Goal: Task Accomplishment & Management: Complete application form

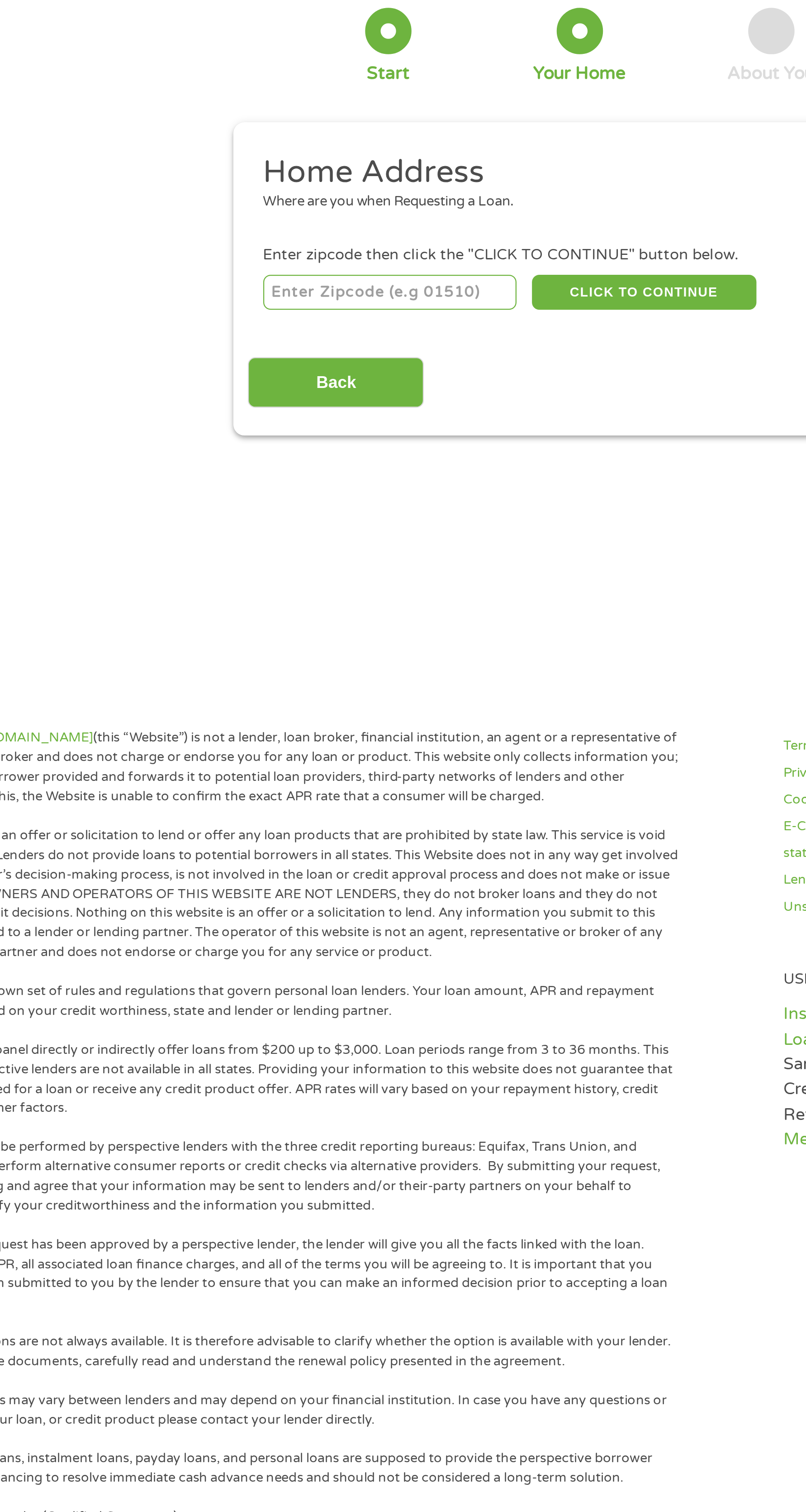
click at [254, 182] on input "number" at bounding box center [236, 181] width 112 height 15
type input "90006"
click at [362, 181] on button "CLICK TO CONTINUE" at bounding box center [347, 181] width 99 height 15
type input "90006"
type input "[GEOGRAPHIC_DATA]"
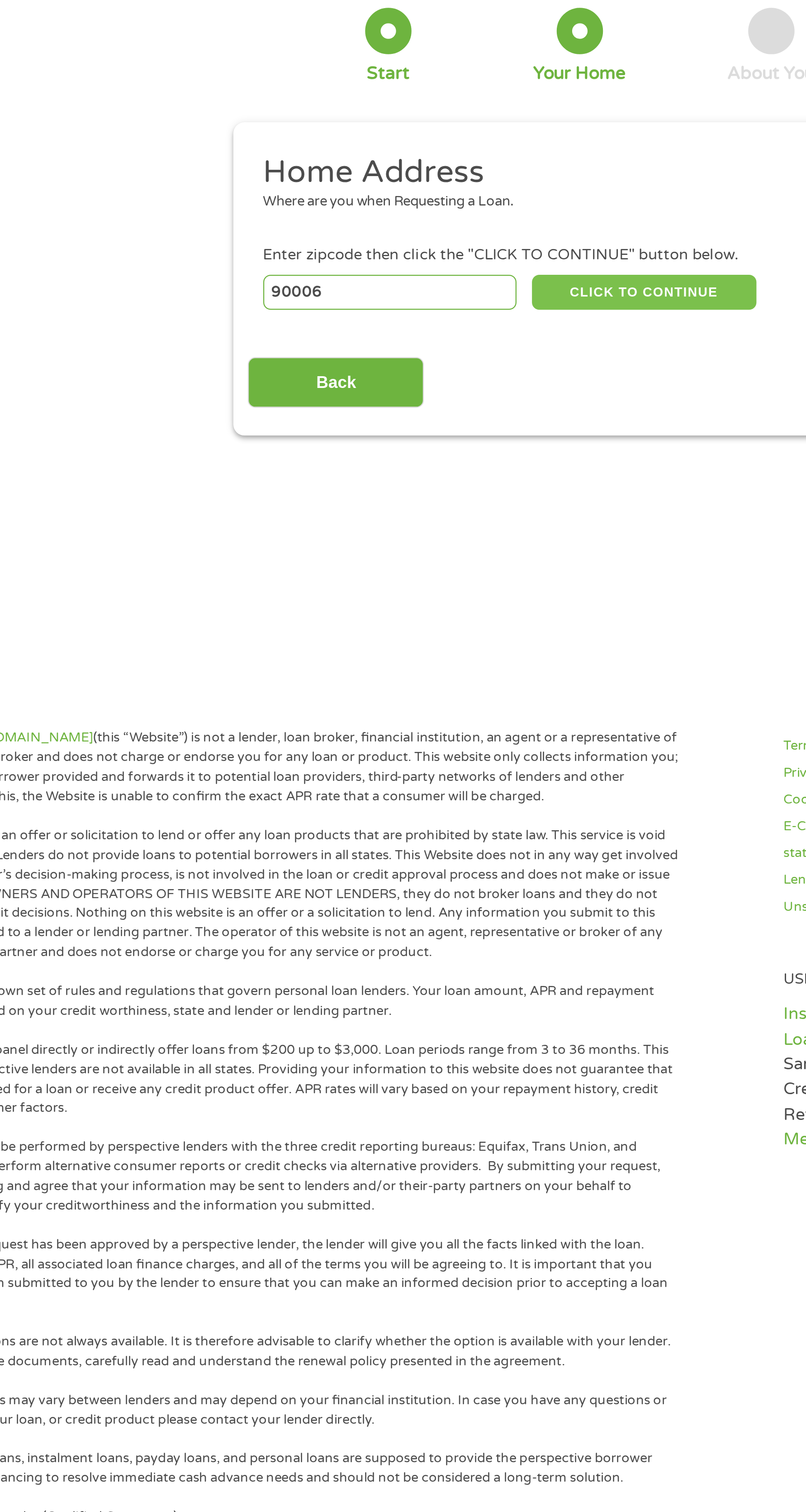
select select "[US_STATE]"
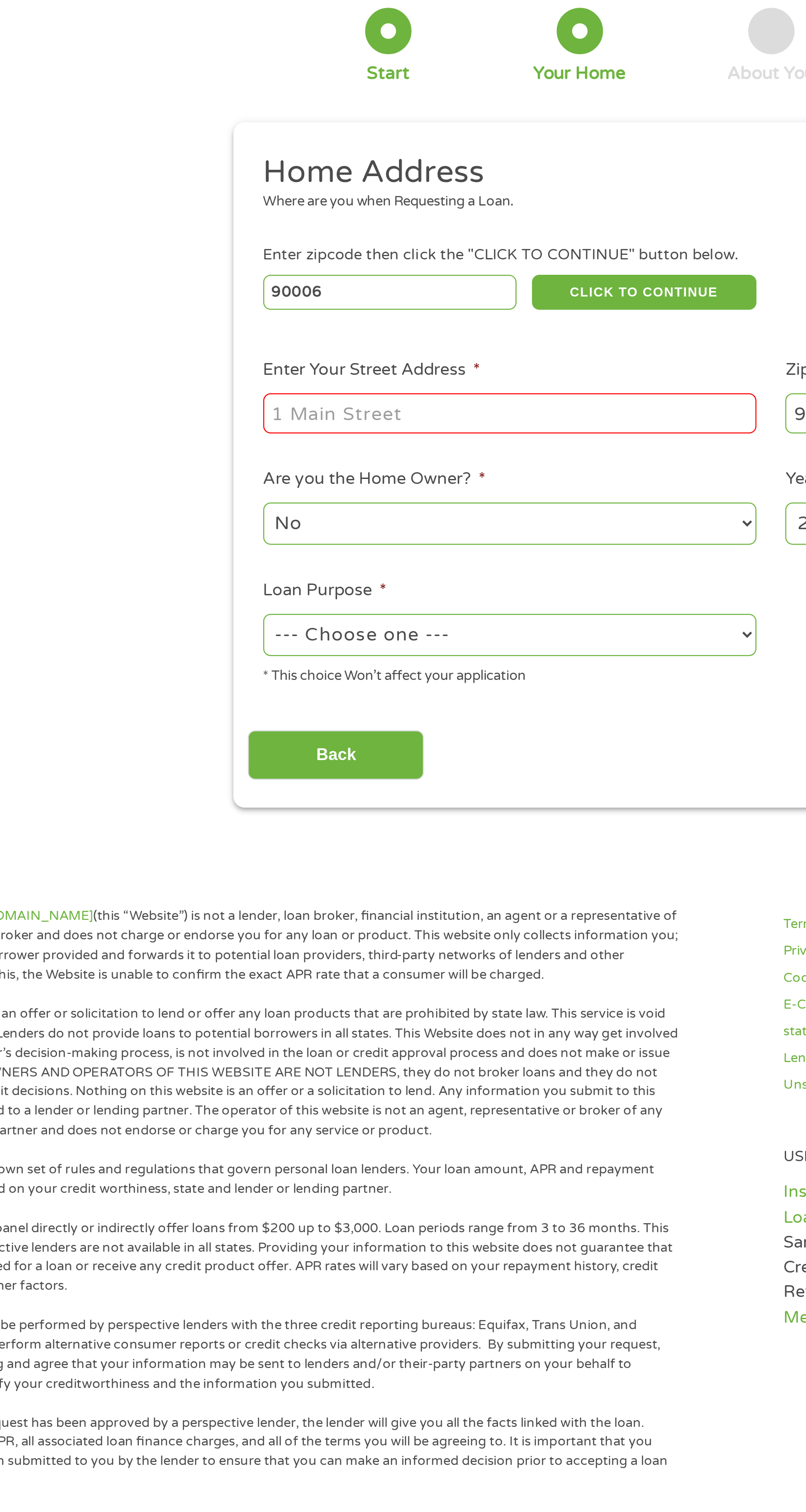
click at [320, 232] on input "Enter Your Street Address *" at bounding box center [288, 234] width 216 height 17
type input "1818 [STREET_ADDRESS]"
click at [311, 284] on select "No Yes" at bounding box center [288, 283] width 216 height 19
select select "yes"
click at [180, 274] on select "No Yes" at bounding box center [288, 283] width 216 height 19
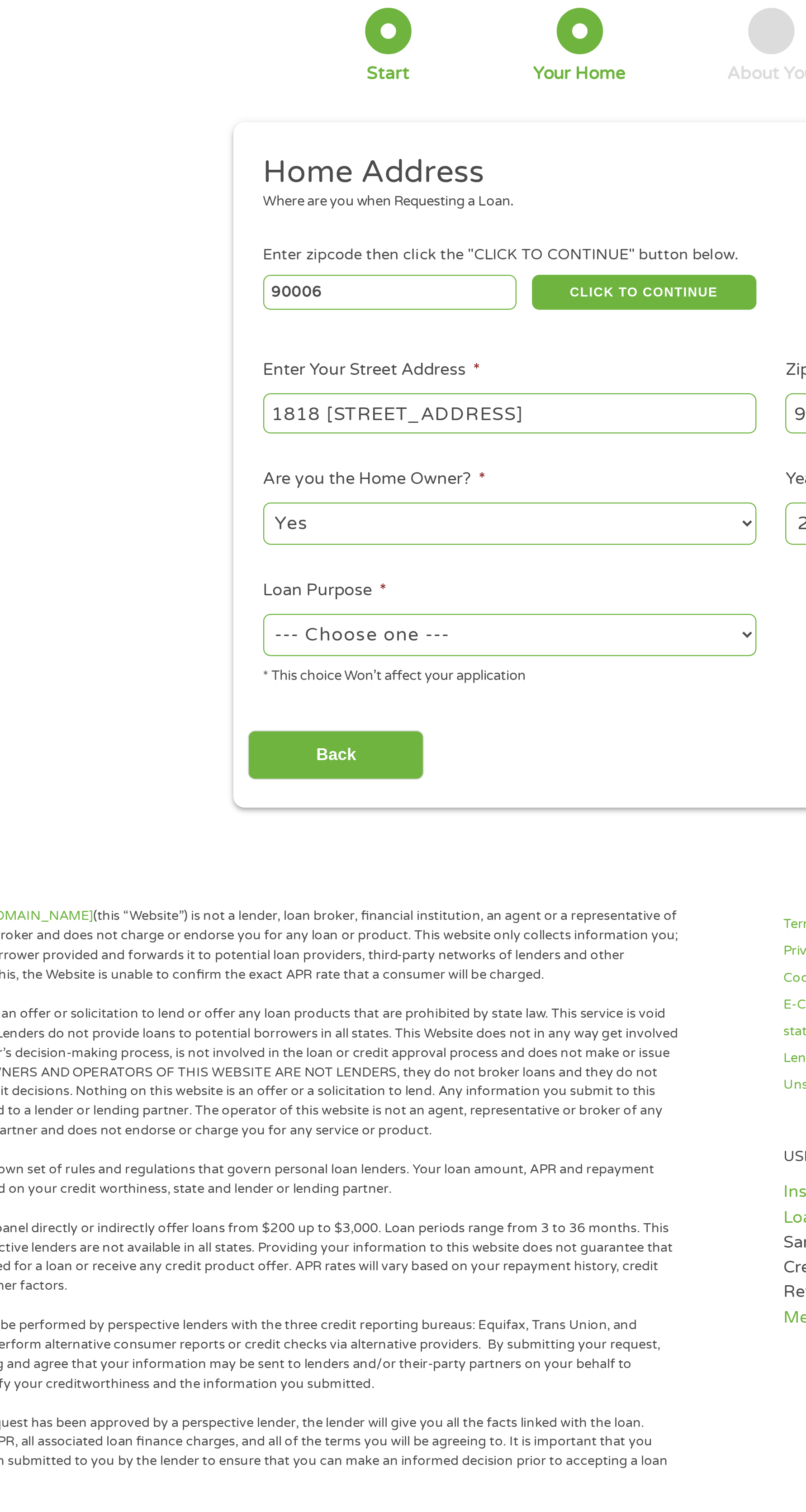
click at [307, 332] on select "--- Choose one --- Pay Bills Debt Consolidation Home Improvement Major Purchase…" at bounding box center [288, 332] width 216 height 19
select select "other"
click at [180, 322] on select "--- Choose one --- Pay Bills Debt Consolidation Home Improvement Major Purchase…" at bounding box center [288, 332] width 216 height 19
click at [238, 373] on input "Back" at bounding box center [212, 384] width 77 height 22
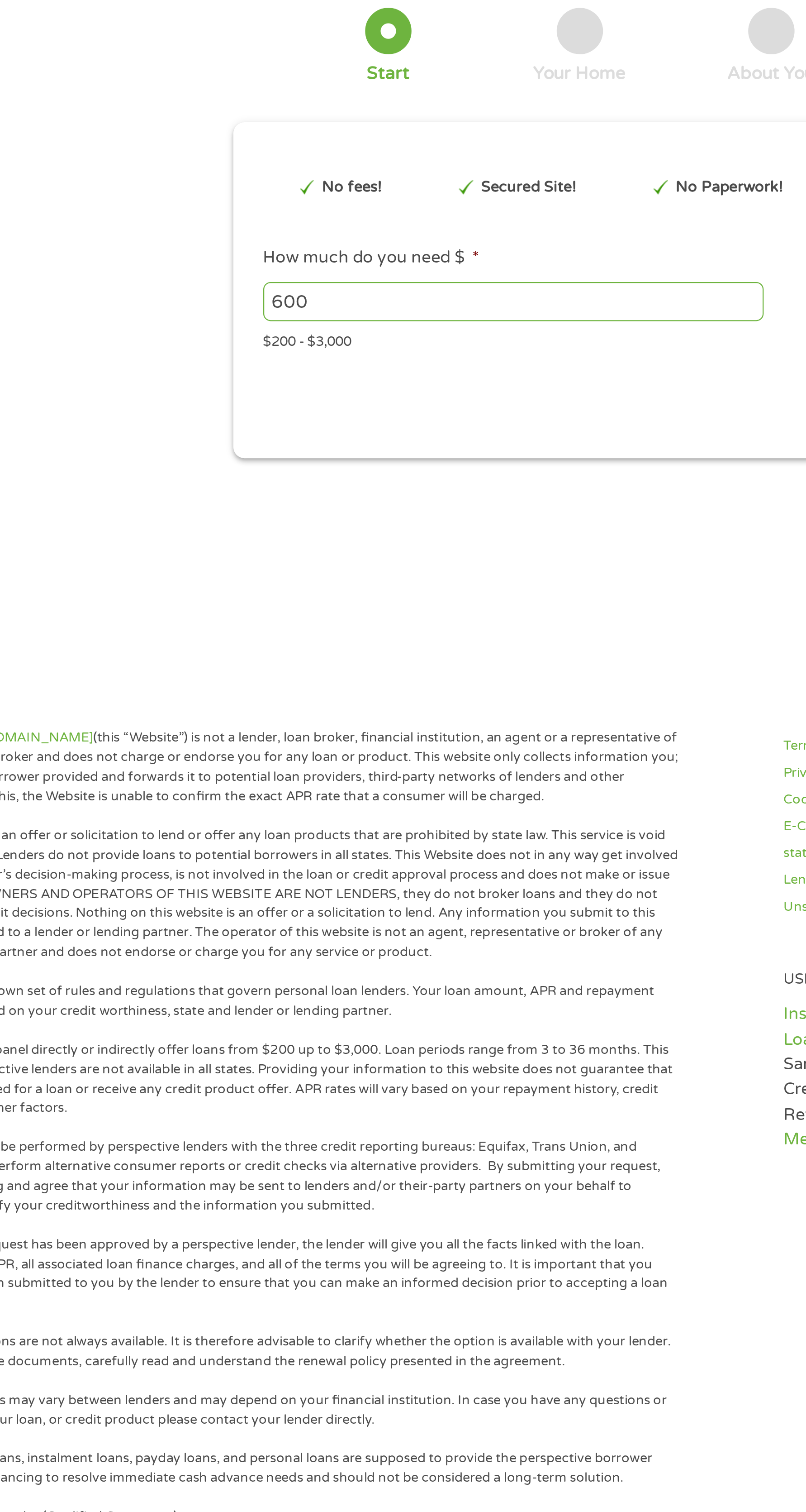
scroll to position [4, 4]
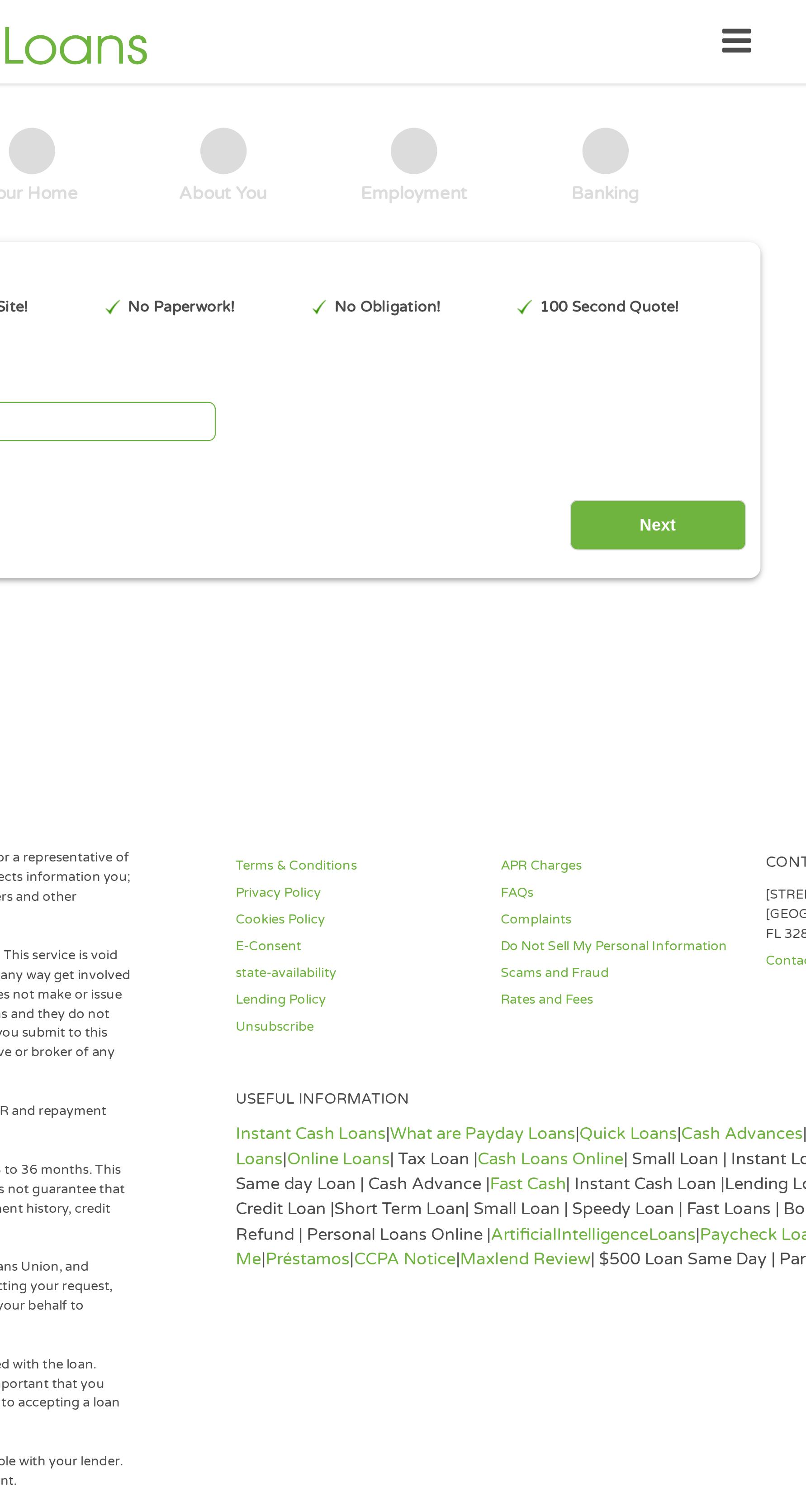
click at [588, 222] on input "Next" at bounding box center [594, 231] width 77 height 22
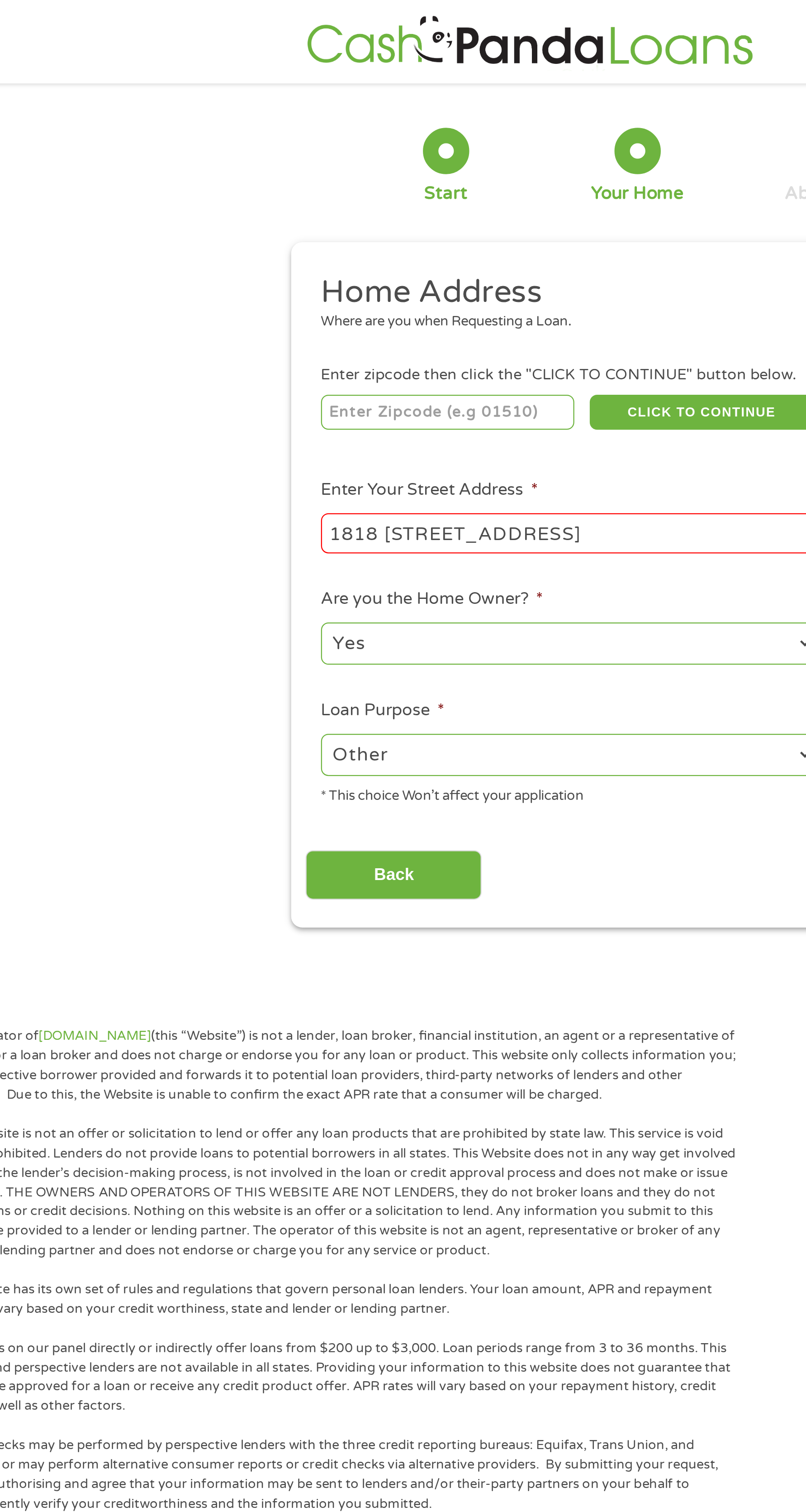
click at [223, 232] on input "1818 [STREET_ADDRESS]" at bounding box center [288, 234] width 216 height 17
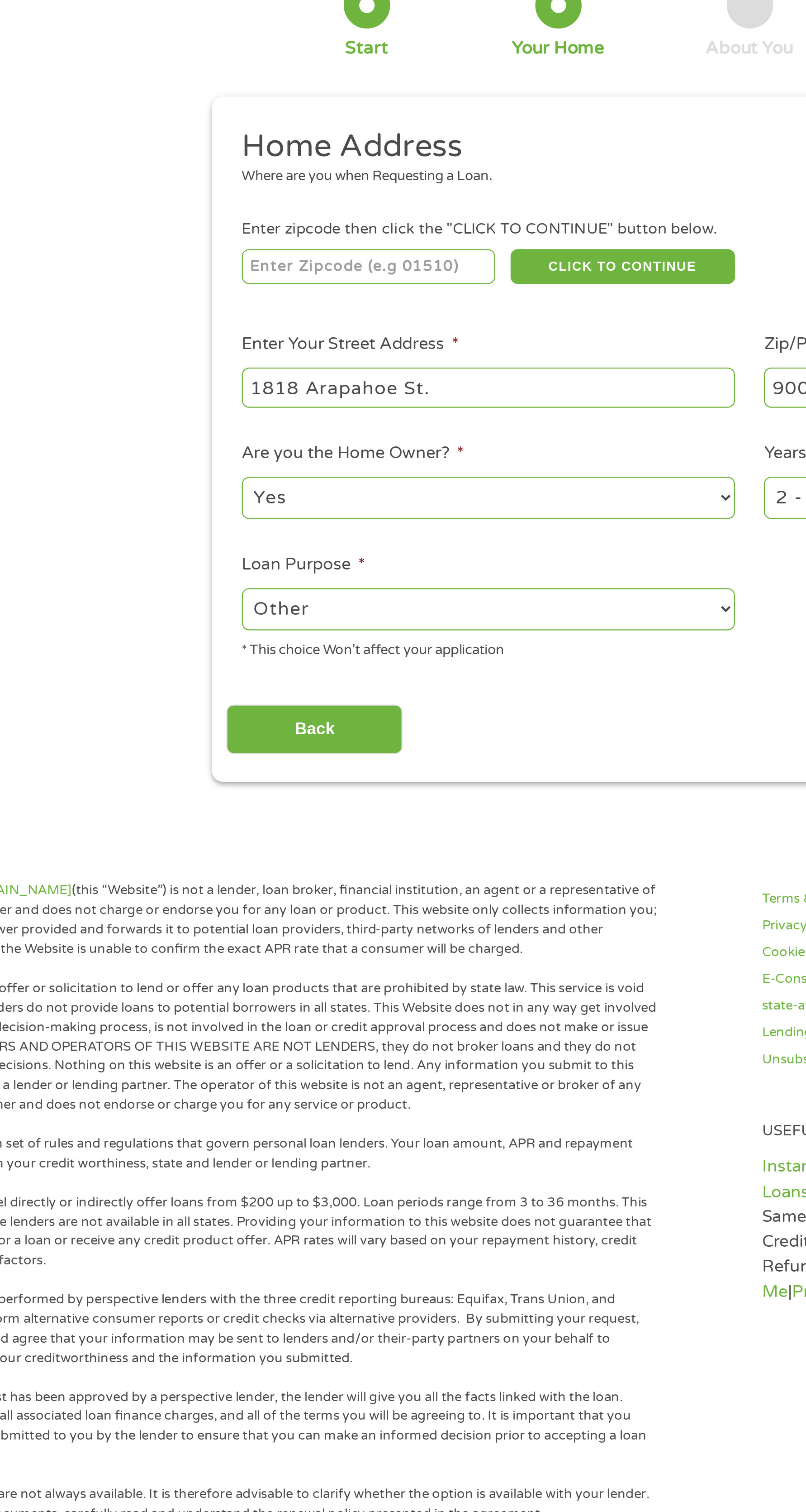
click at [290, 232] on input "1818 Arapahoe St." at bounding box center [288, 234] width 216 height 17
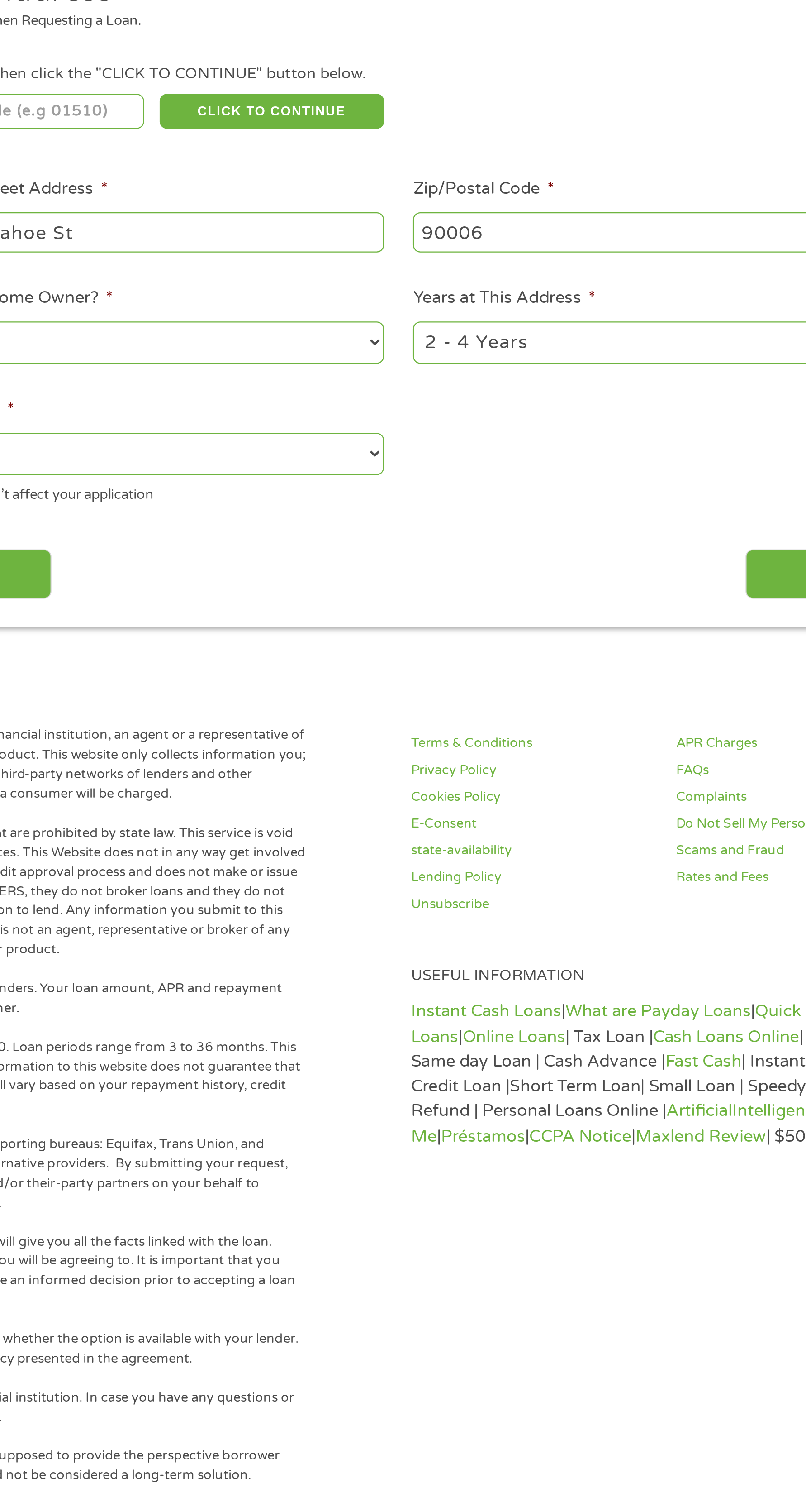
type input "1818 Arapahoe St"
click at [561, 386] on input "Next" at bounding box center [594, 384] width 77 height 22
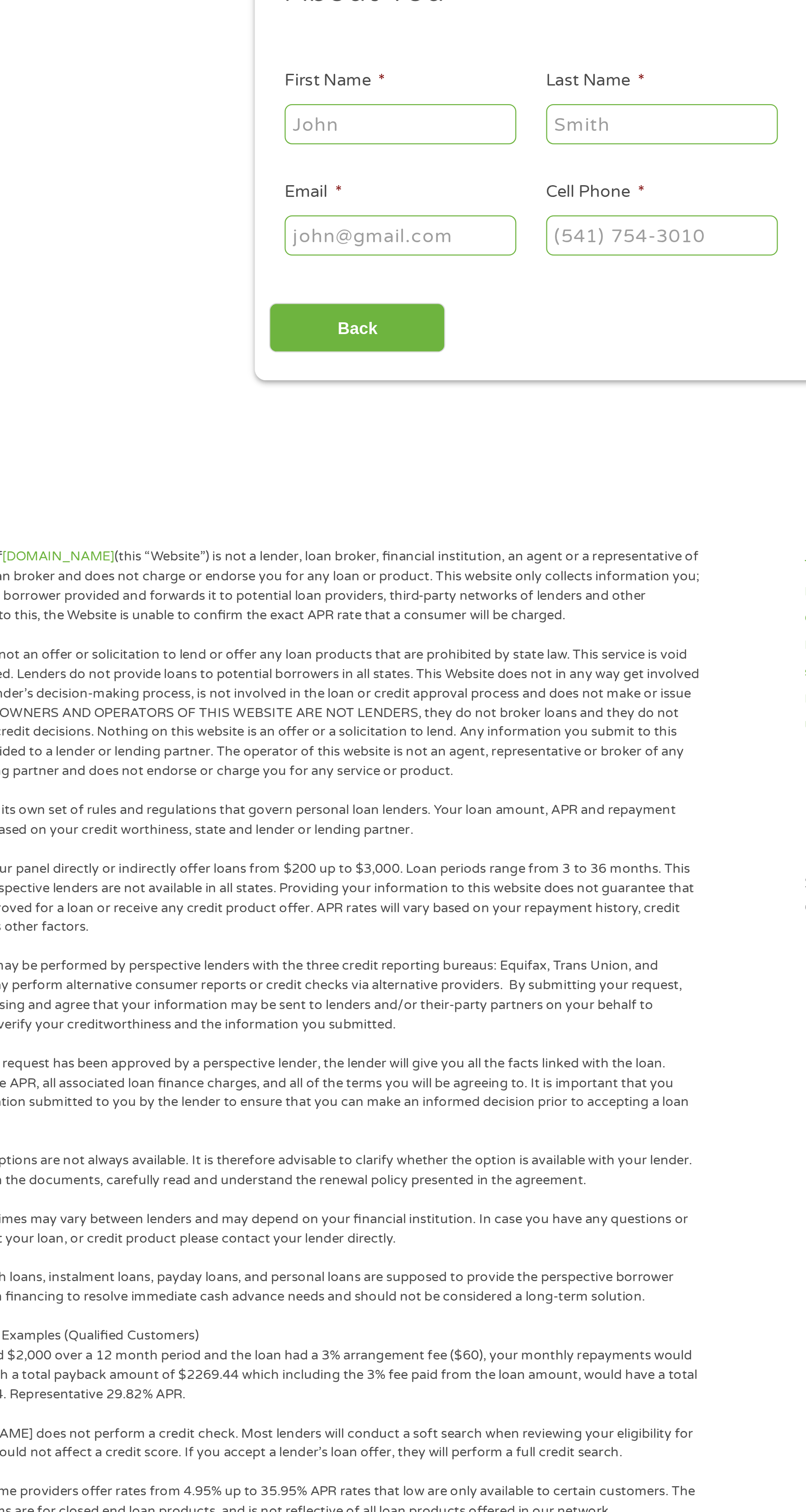
click at [222, 169] on span "*" at bounding box center [222, 167] width 3 height 9
click at [222, 178] on input "First Name *" at bounding box center [231, 186] width 102 height 17
type input "[PERSON_NAME]"
type input "[EMAIL_ADDRESS][DOMAIN_NAME]"
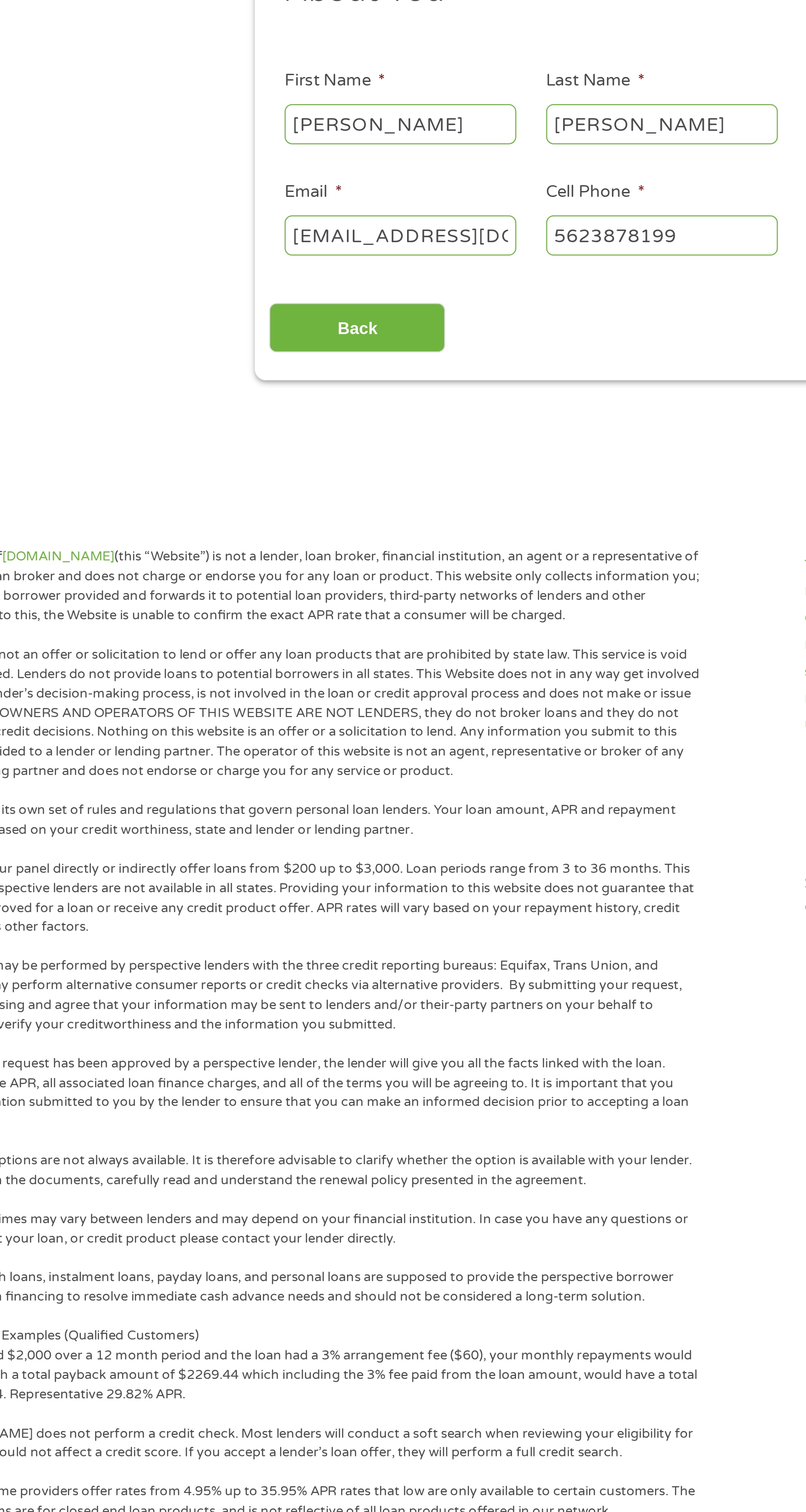
type input "[PHONE_NUMBER]"
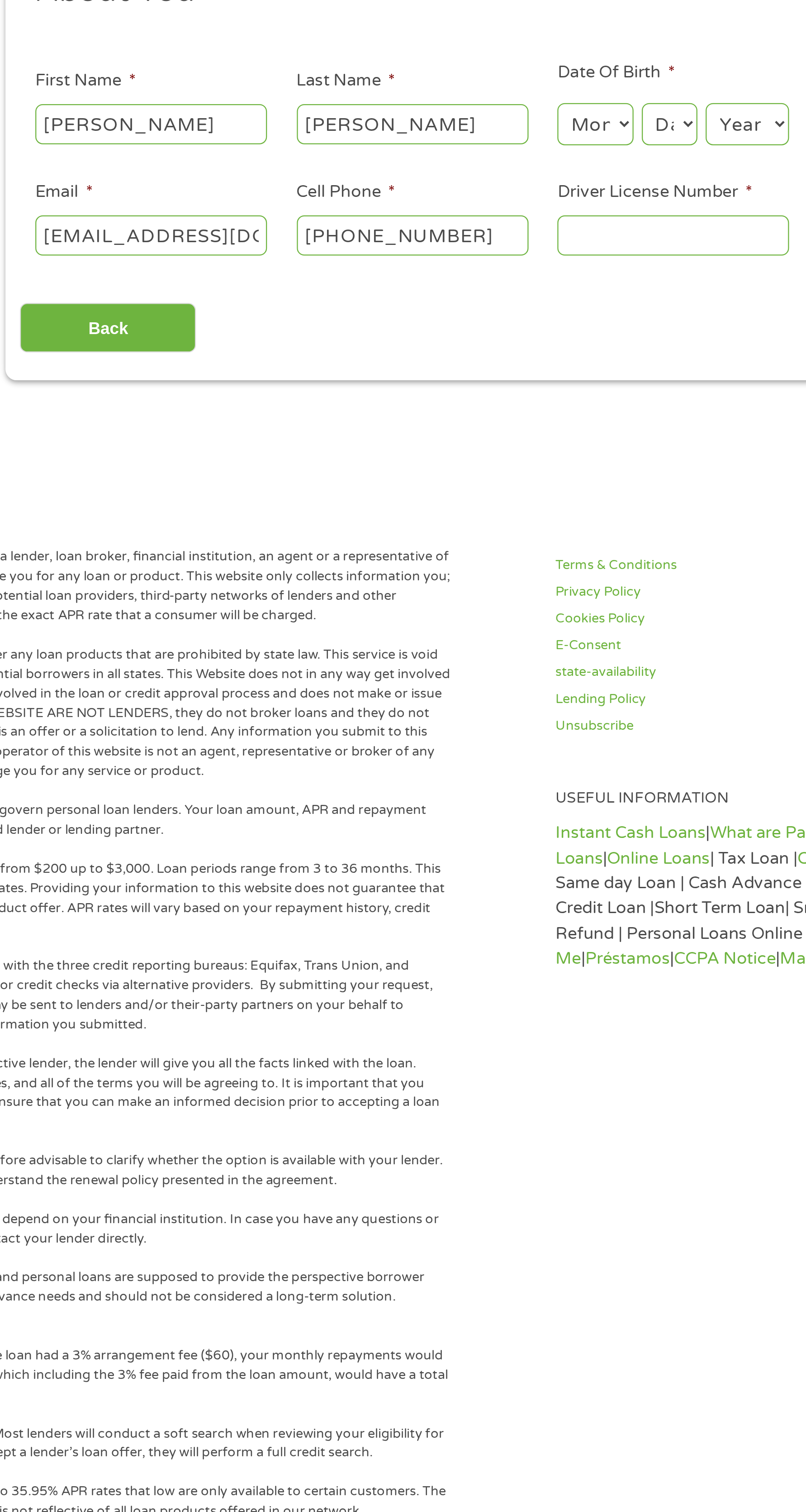
click at [435, 179] on select "Month 1 2 3 4 5 6 7 8 9 10 11 12" at bounding box center [426, 187] width 33 height 19
select select "7"
click at [409, 178] on select "Month 1 2 3 4 5 6 7 8 9 10 11 12" at bounding box center [426, 187] width 33 height 19
click at [460, 191] on select "Day 1 2 3 4 5 6 7 8 9 10 11 12 13 14 15 16 17 18 19 20 21 22 23 24 25 26 27 28 …" at bounding box center [459, 187] width 25 height 19
select select "9"
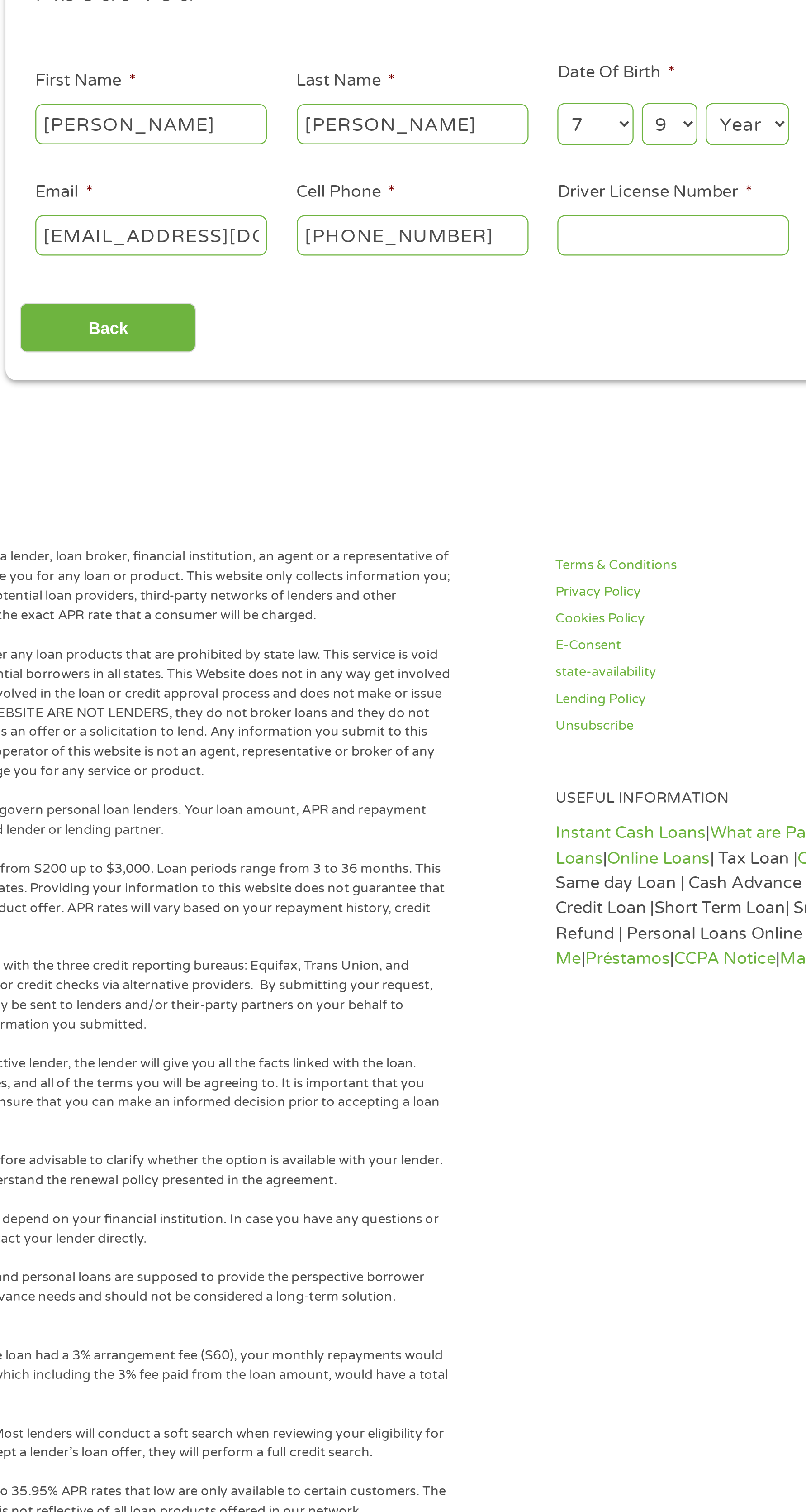
click at [446, 178] on select "Day 1 2 3 4 5 6 7 8 9 10 11 12 13 14 15 16 17 18 19 20 21 22 23 24 25 26 27 28 …" at bounding box center [459, 187] width 25 height 19
click at [503, 191] on select "Year [DATE] 2006 2005 2004 2003 2002 2001 2000 1999 1998 1997 1996 1995 1994 19…" at bounding box center [493, 187] width 36 height 19
select select "1994"
click at [475, 178] on select "Year [DATE] 2006 2005 2004 2003 2002 2001 2000 1999 1998 1997 1996 1995 1994 19…" at bounding box center [493, 187] width 36 height 19
click at [433, 232] on input "Driver License Number *" at bounding box center [460, 235] width 102 height 17
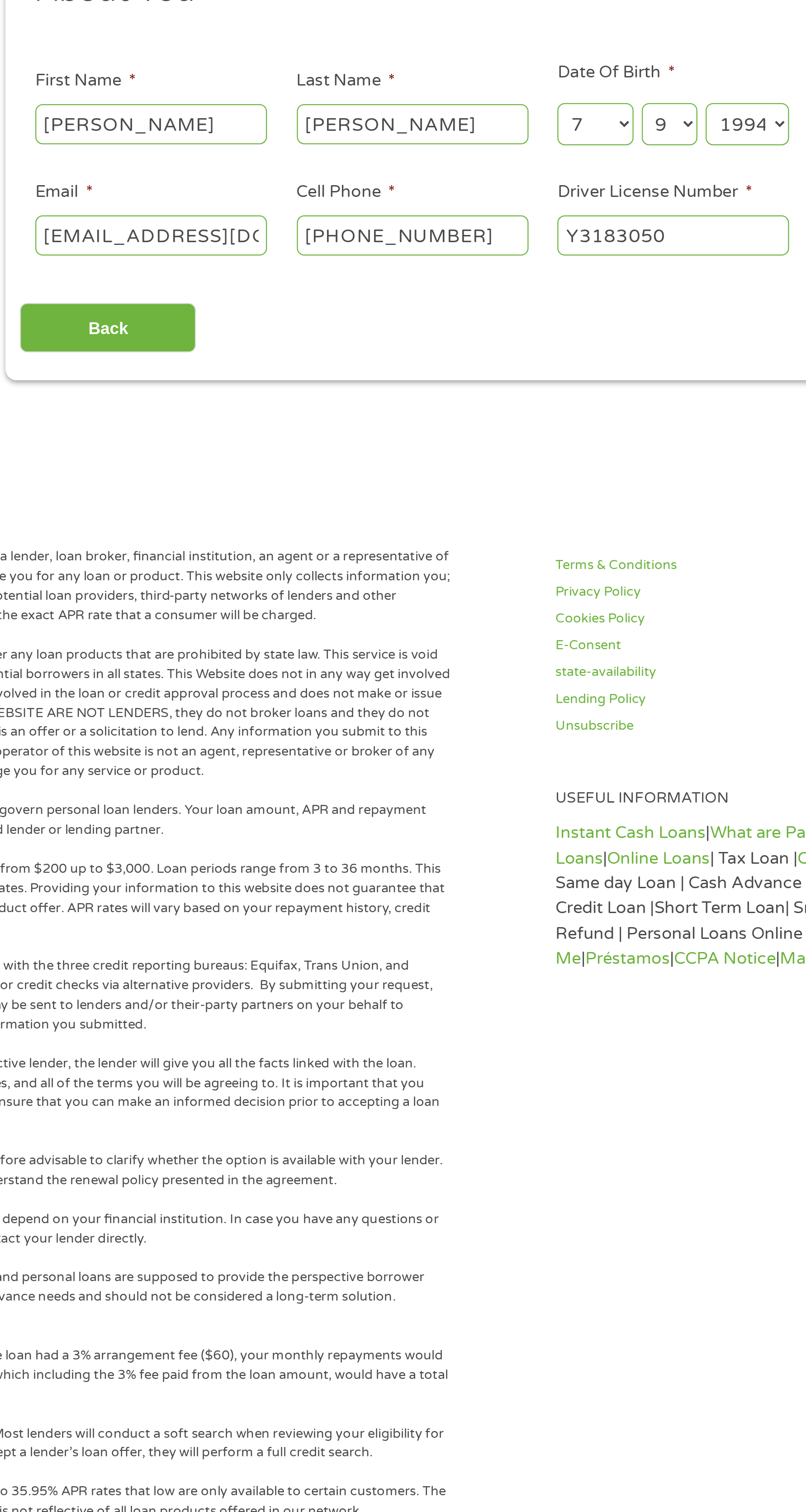
type input "Y3183050"
click at [353, 237] on input "[PHONE_NUMBER]" at bounding box center [346, 235] width 102 height 17
click at [337, 234] on input "(___) ___-____" at bounding box center [346, 235] width 102 height 17
click at [304, 239] on input "(___) ___-____" at bounding box center [346, 235] width 102 height 17
click at [355, 234] on input "(___) ___-____" at bounding box center [346, 235] width 102 height 17
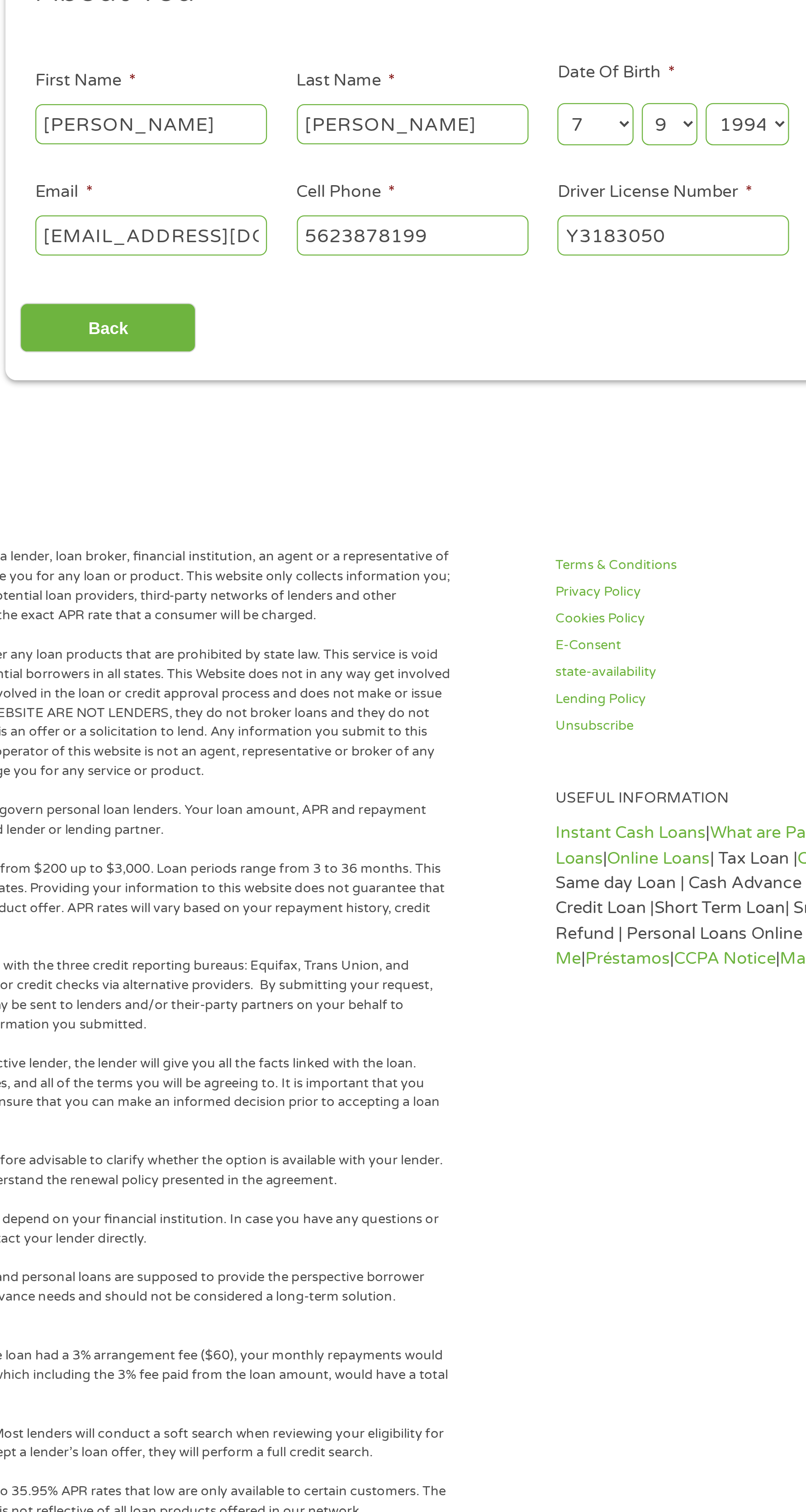
type input "[PHONE_NUMBER]"
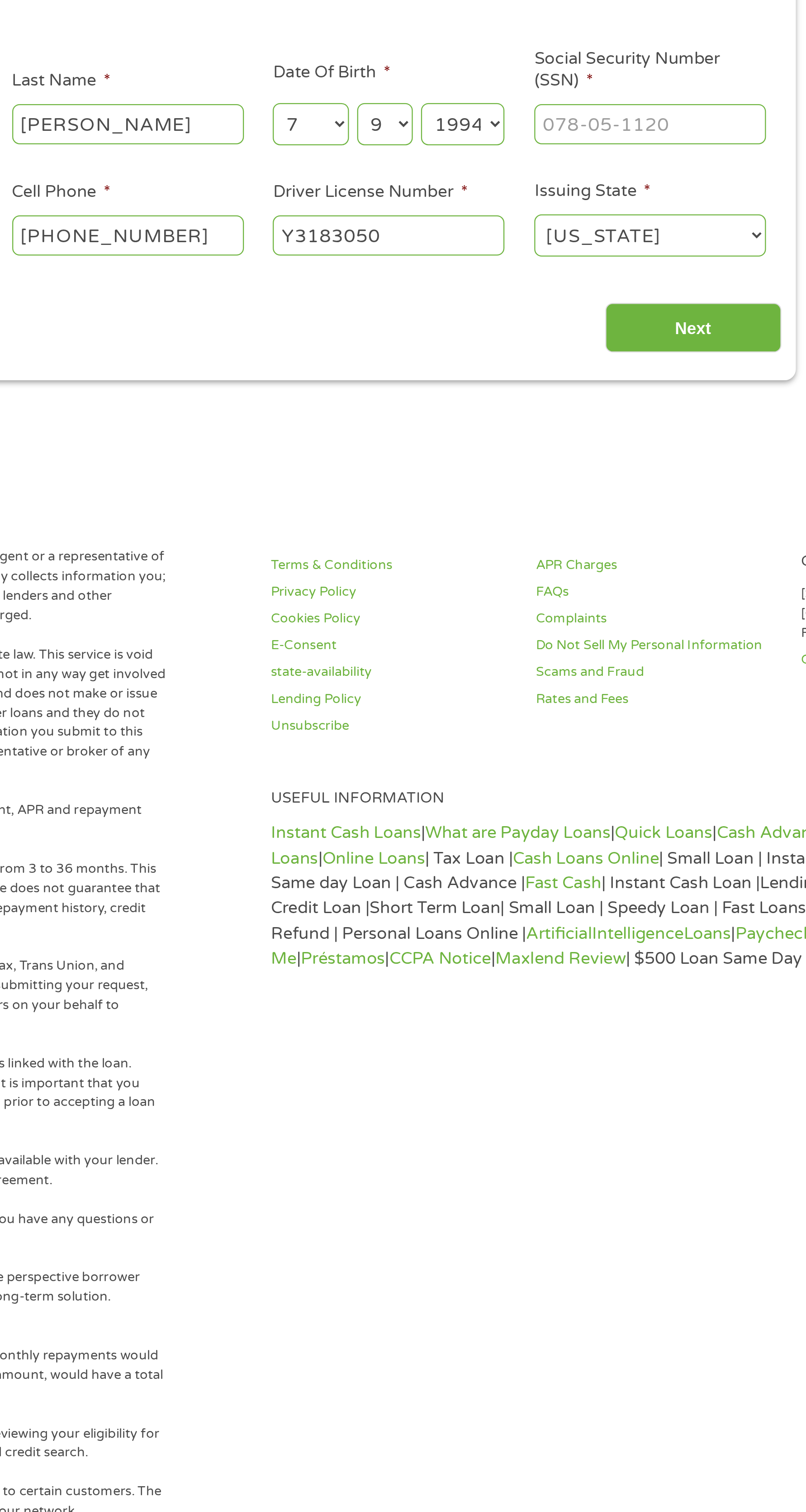
click at [586, 267] on input "Next" at bounding box center [594, 276] width 77 height 22
click at [566, 191] on input "Social Security Number (SSN) *" at bounding box center [575, 186] width 102 height 17
type input "___-__-____"
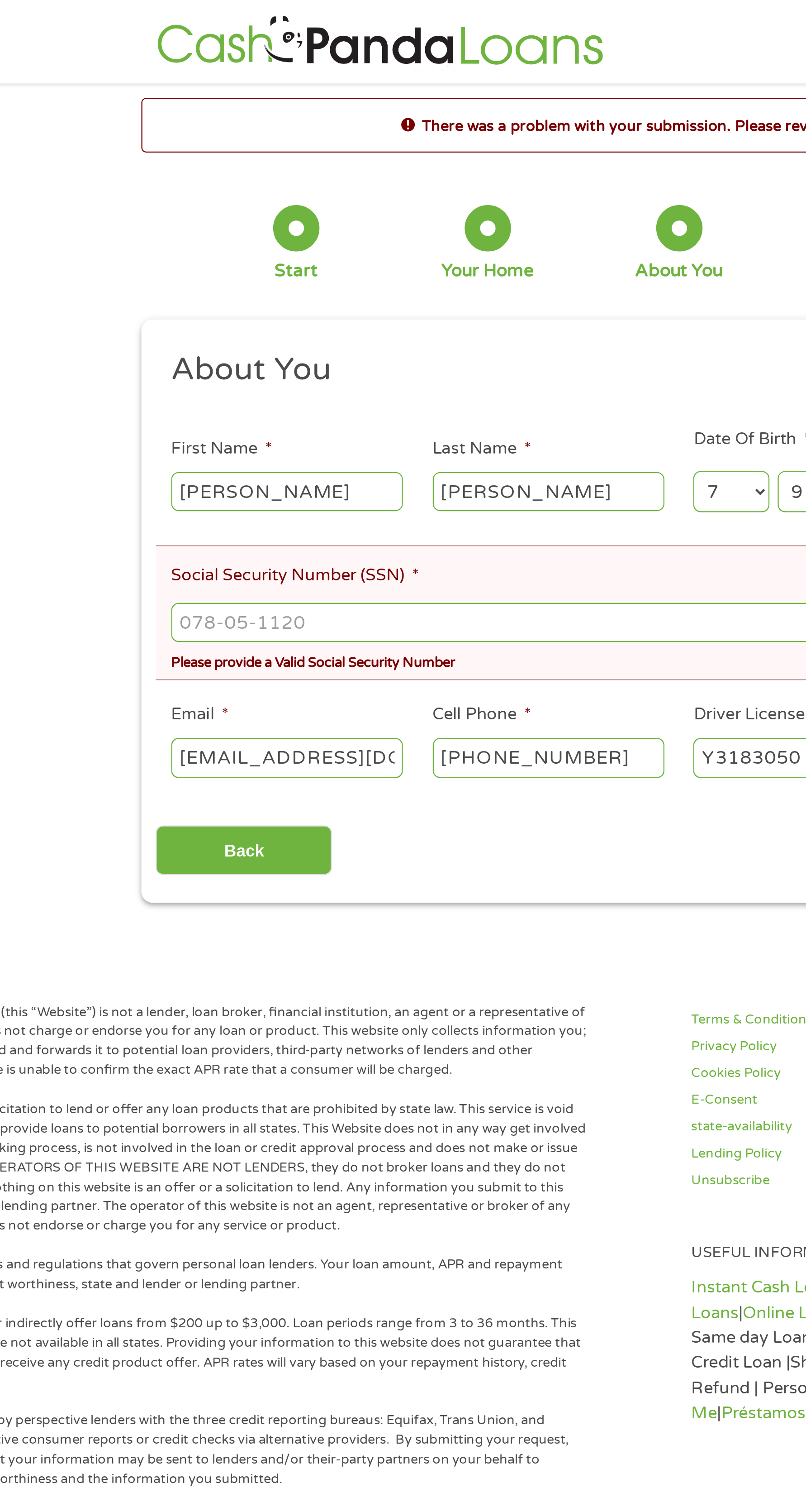
click at [331, 271] on input "Social Security Number (SSN) *" at bounding box center [403, 273] width 446 height 17
type input "608-76-5497"
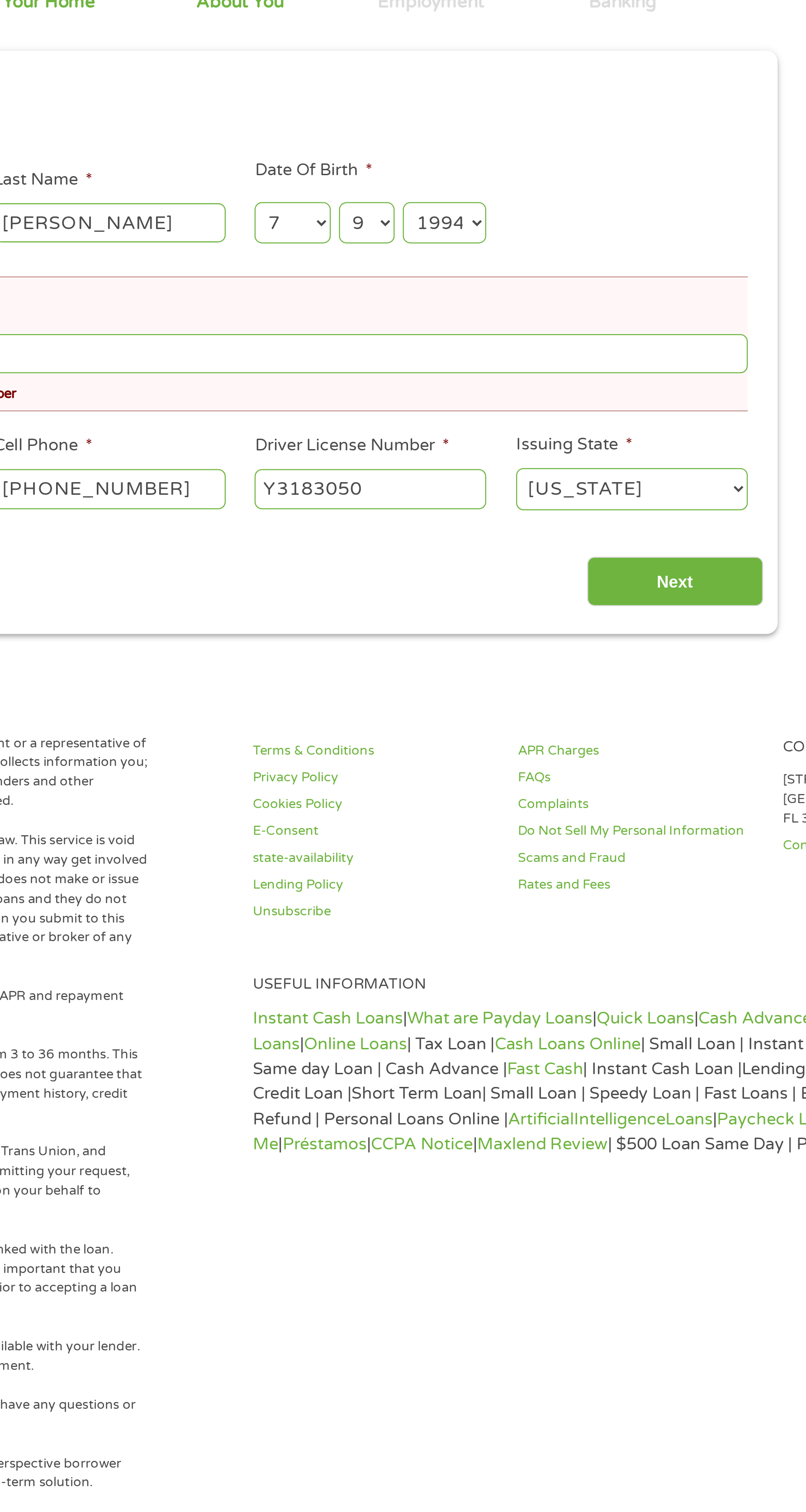
click at [594, 377] on input "Next" at bounding box center [594, 374] width 77 height 22
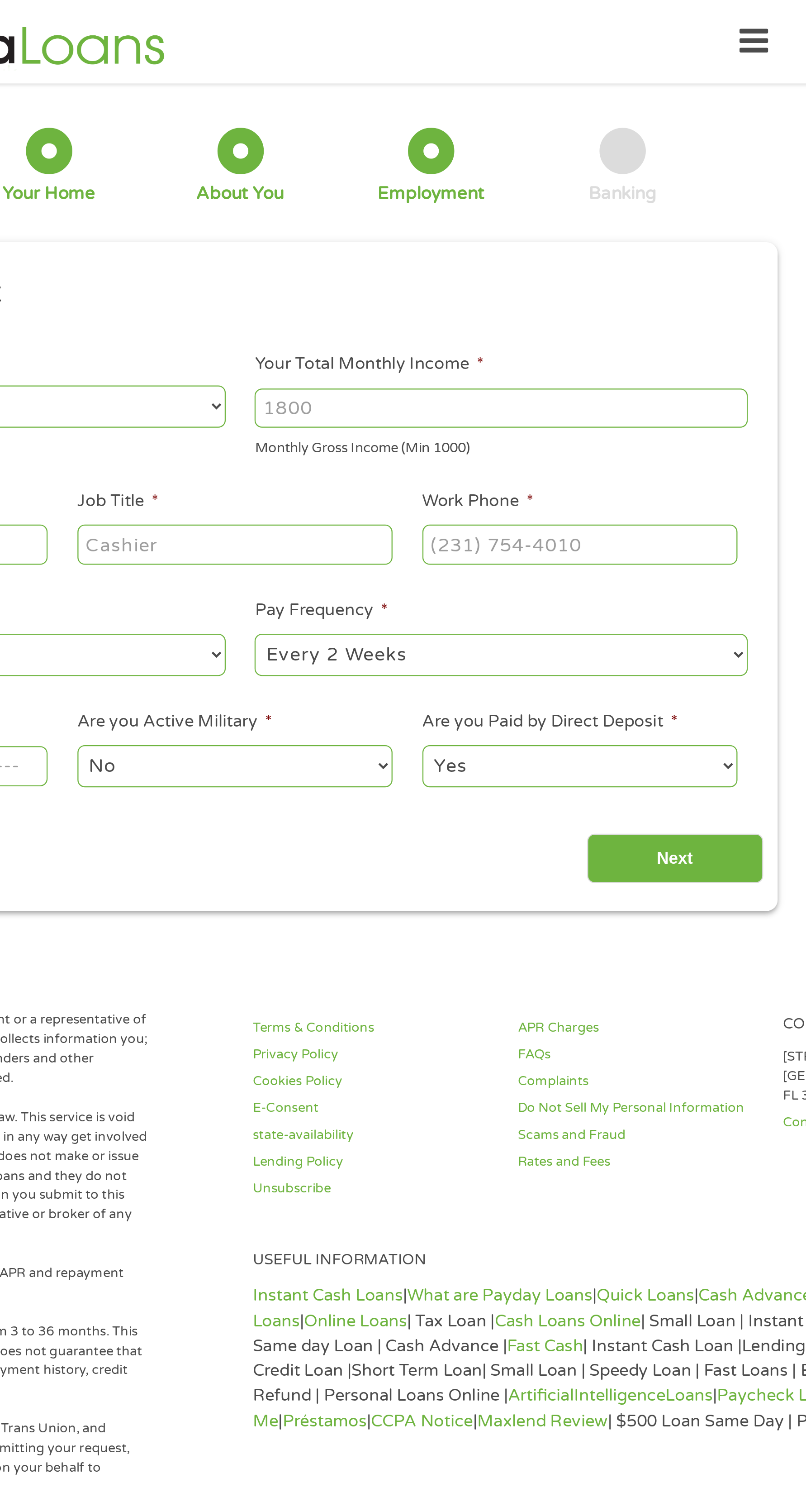
click at [597, 373] on input "Next" at bounding box center [594, 377] width 77 height 22
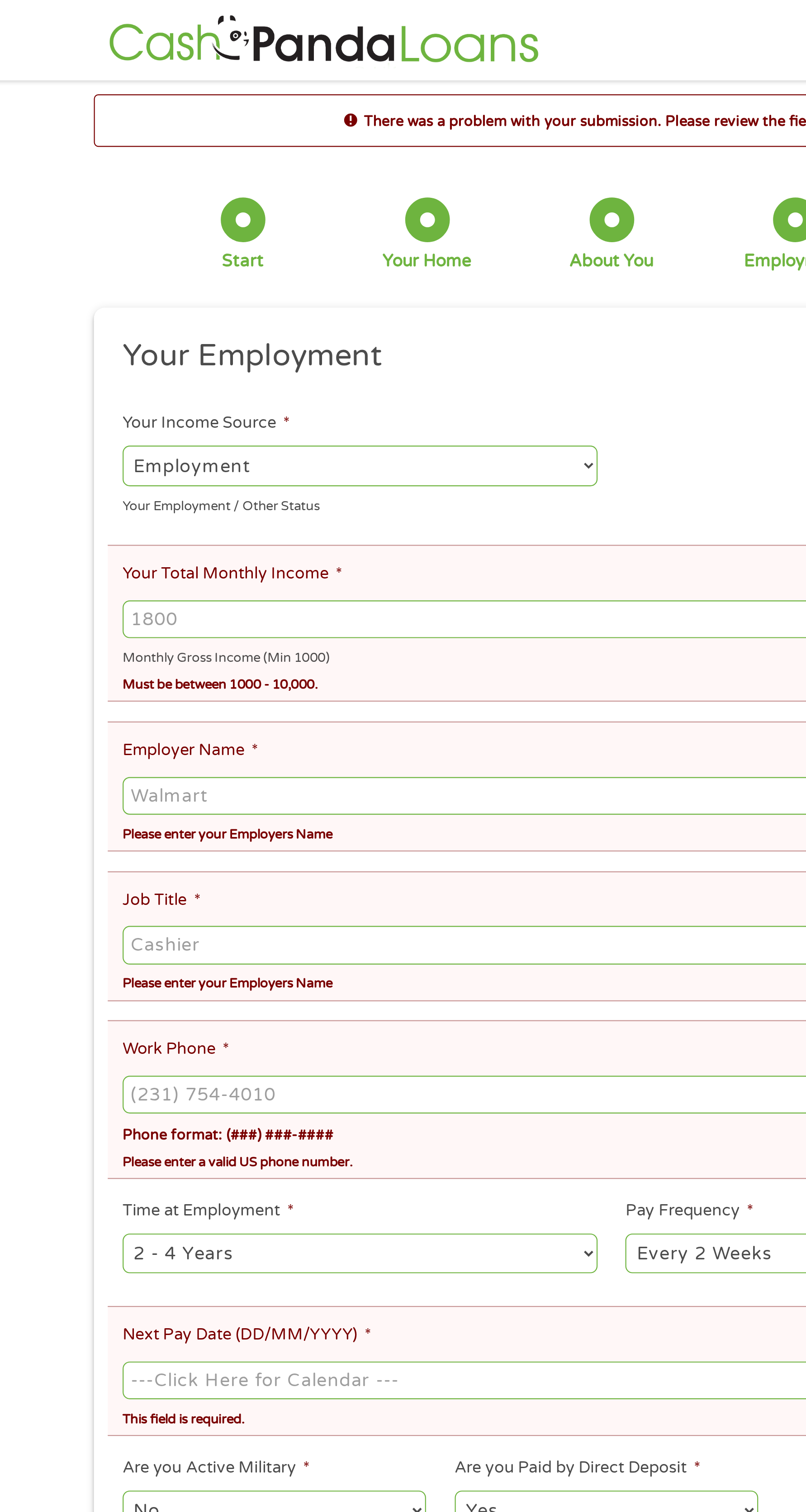
click at [368, 280] on input "Your Total Monthly Income *" at bounding box center [403, 282] width 446 height 17
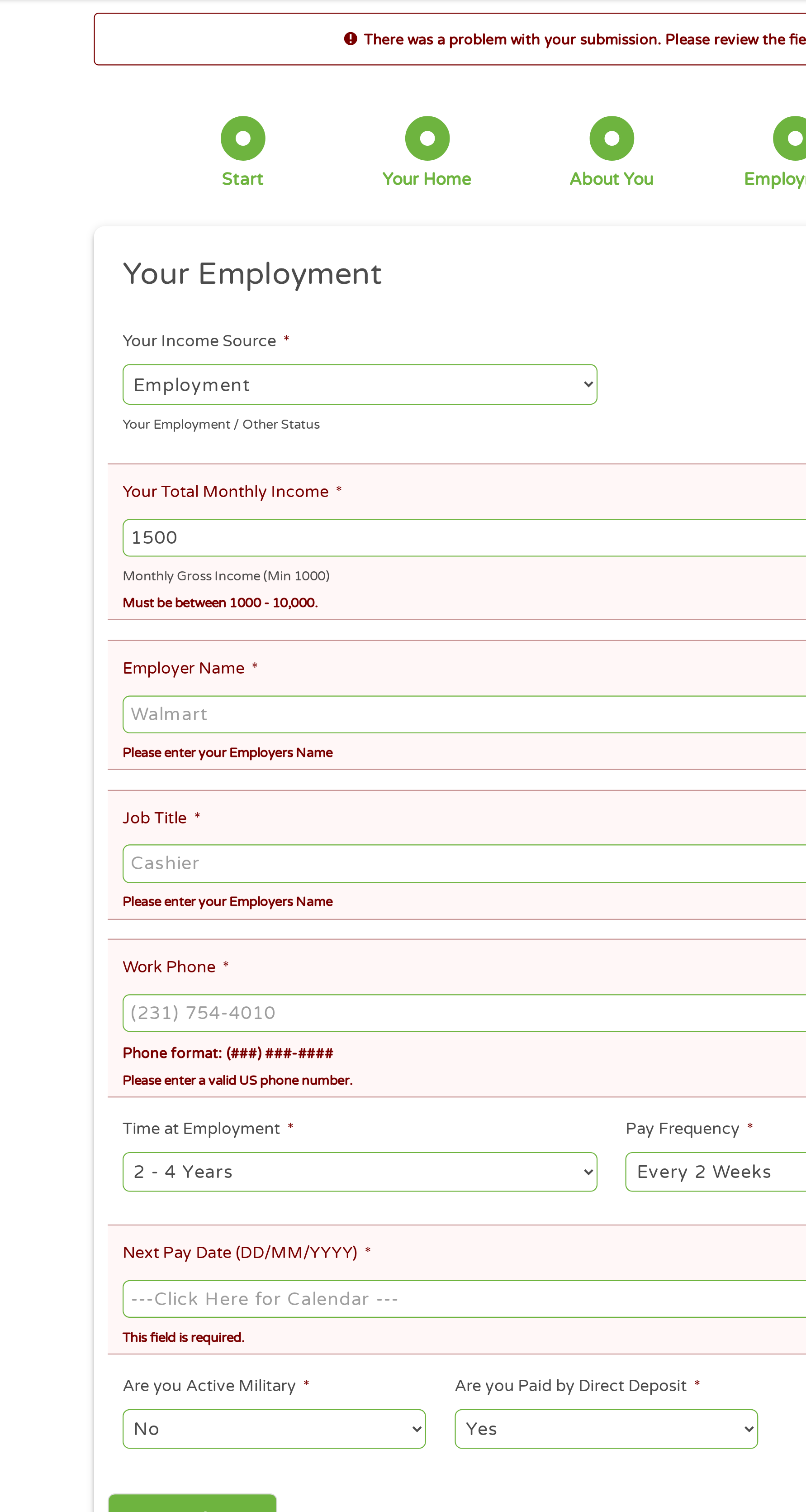
type input "1500"
click at [345, 365] on input "Employer Name *" at bounding box center [403, 363] width 446 height 17
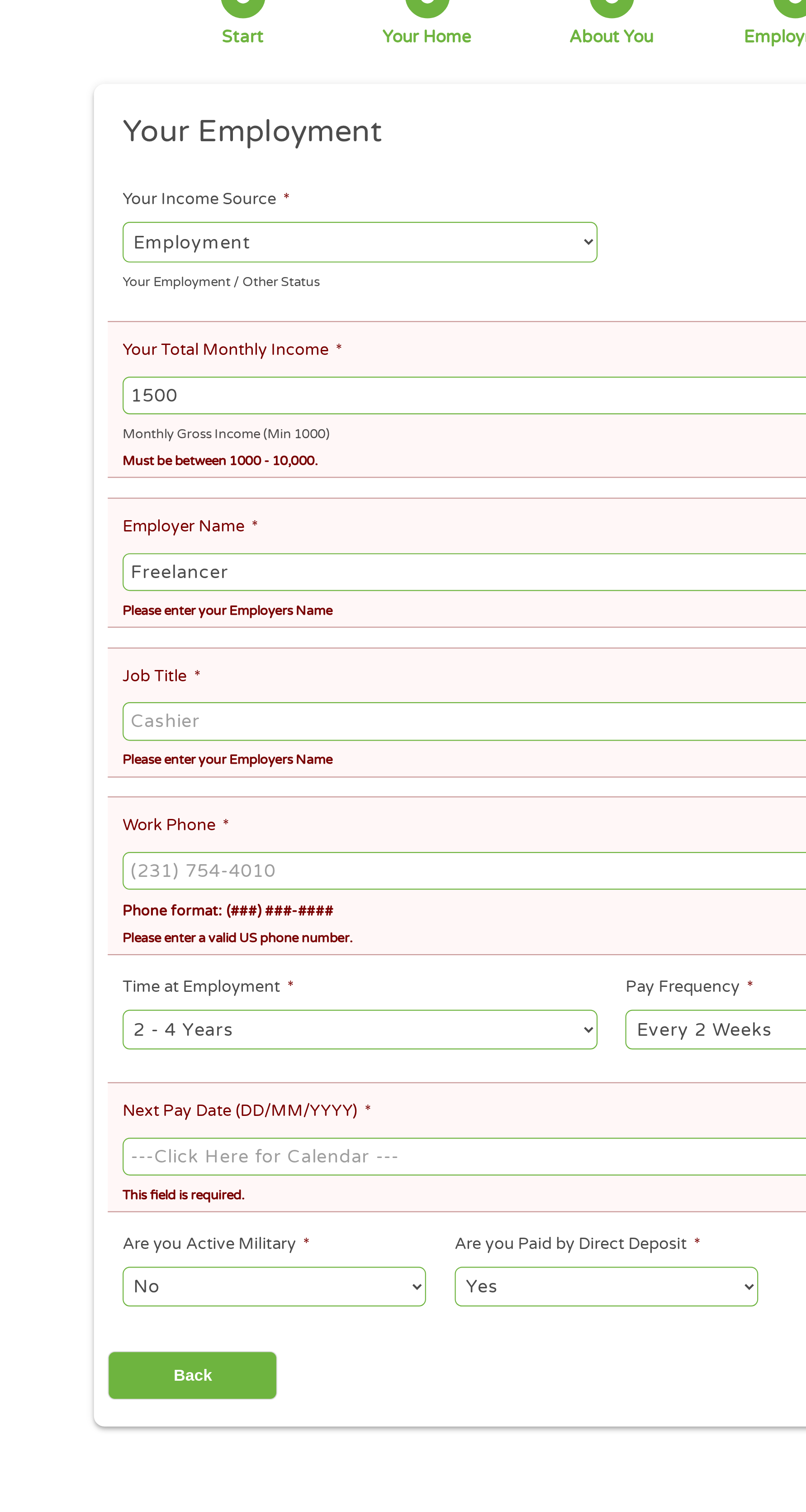
type input "Freelancer"
click at [367, 413] on li "Job Title * Please enter your Employers Name" at bounding box center [399, 427] width 453 height 59
click at [314, 428] on input "Job Title *" at bounding box center [403, 431] width 446 height 17
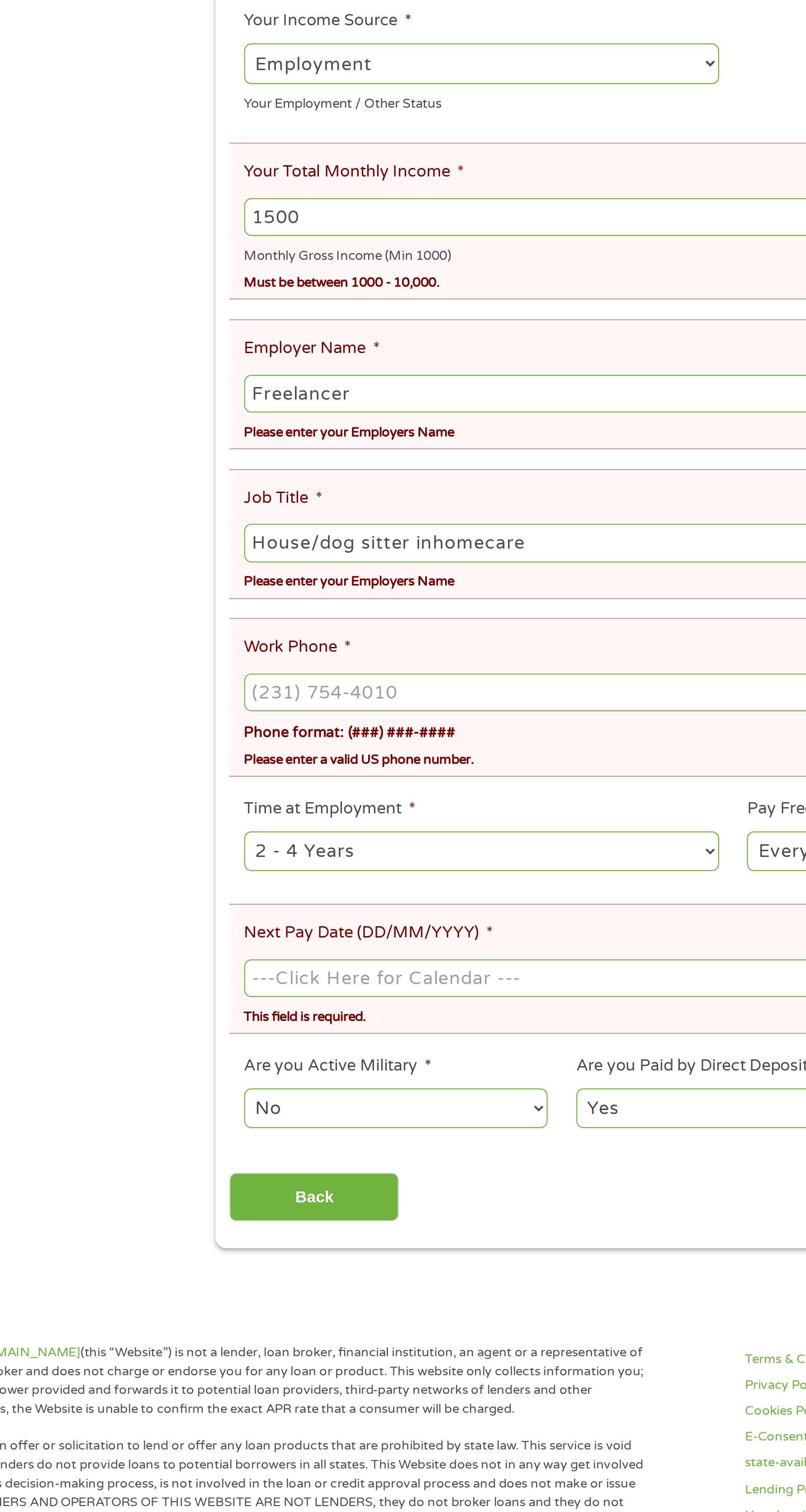
click at [290, 428] on input "House/dog sitter inhomecare" at bounding box center [403, 431] width 446 height 17
type input "House/dog sitter inhome care"
click at [263, 502] on input "Work Phone *" at bounding box center [403, 499] width 446 height 17
click at [298, 500] on input "[PHONE_NUMBER]" at bounding box center [403, 499] width 446 height 17
click at [282, 504] on input "(___) ___-____" at bounding box center [403, 499] width 446 height 17
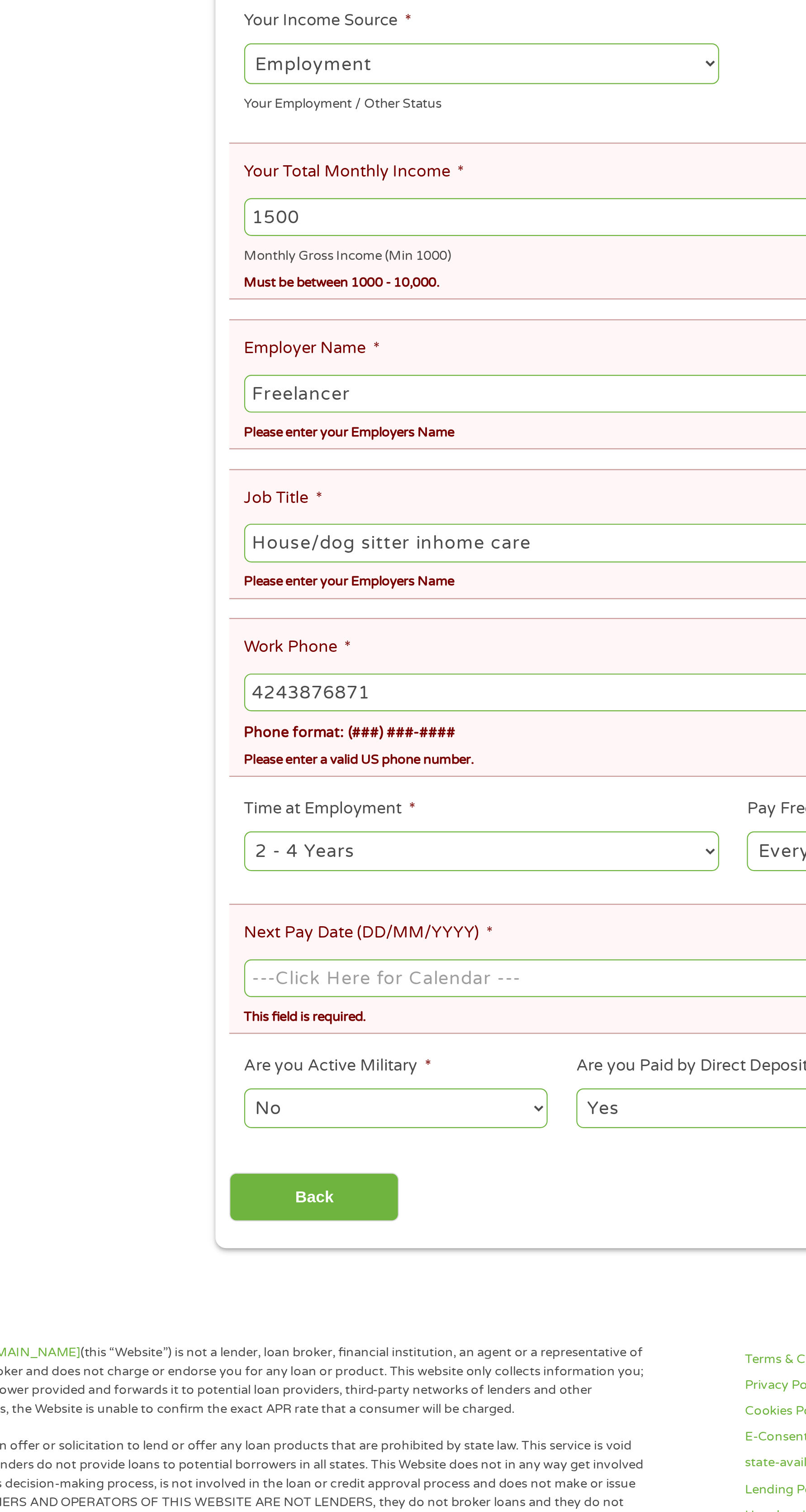
type input "[PHONE_NUMBER]"
click at [329, 573] on select "--- Choose one --- 1 Year or less 1 - 2 Years 2 - 4 Years Over 4 Years" at bounding box center [288, 572] width 216 height 19
click at [180, 564] on select "--- Choose one --- 1 Year or less 1 - 2 Years 2 - 4 Years Over 4 Years" at bounding box center [288, 572] width 216 height 19
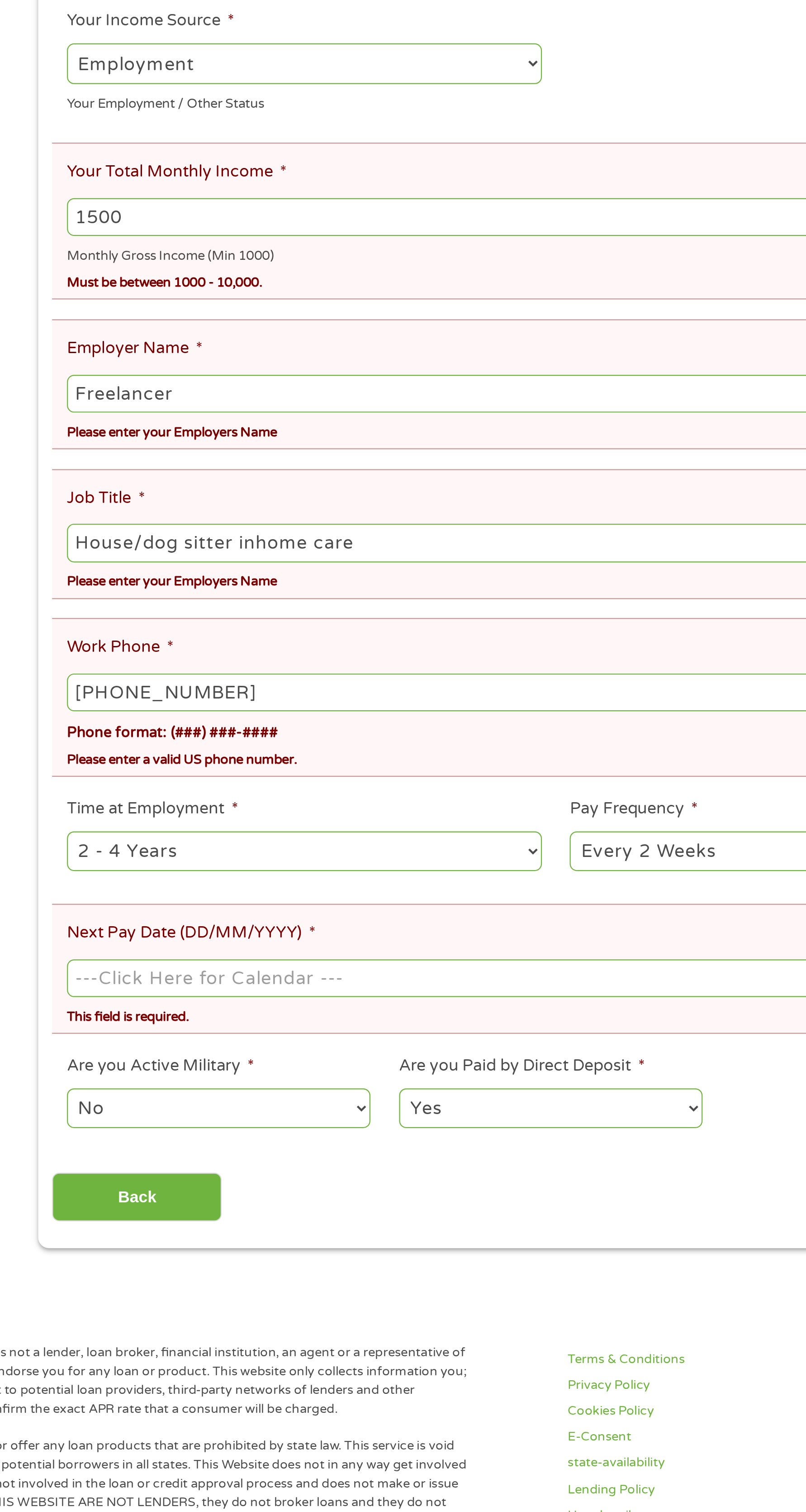
click at [354, 630] on input "Next Pay Date (DD/MM/YYYY) *" at bounding box center [403, 629] width 446 height 17
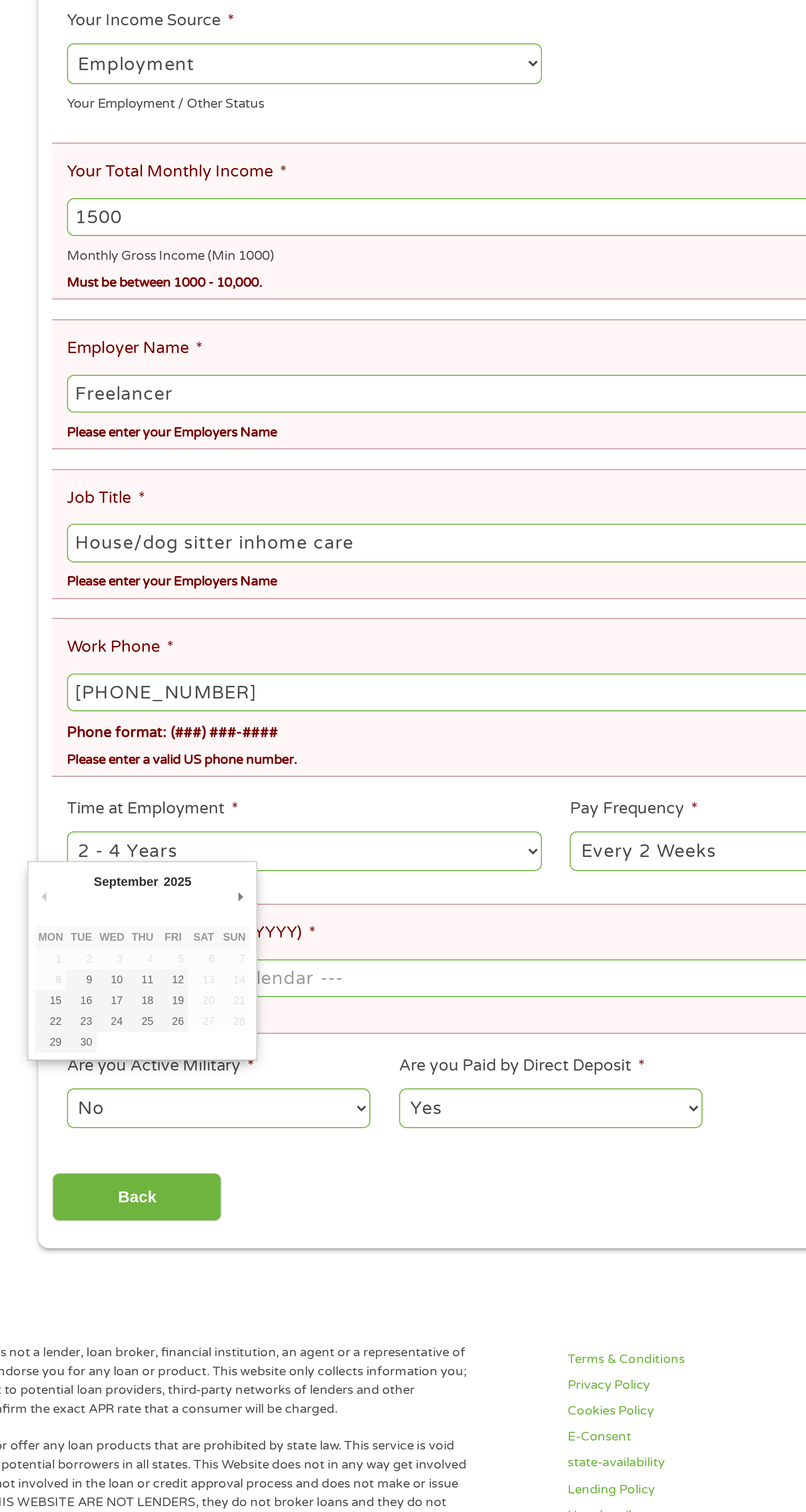
click at [468, 575] on select "--- Choose one --- Every 2 Weeks Every Week Monthly Semi-Monthly" at bounding box center [517, 572] width 216 height 19
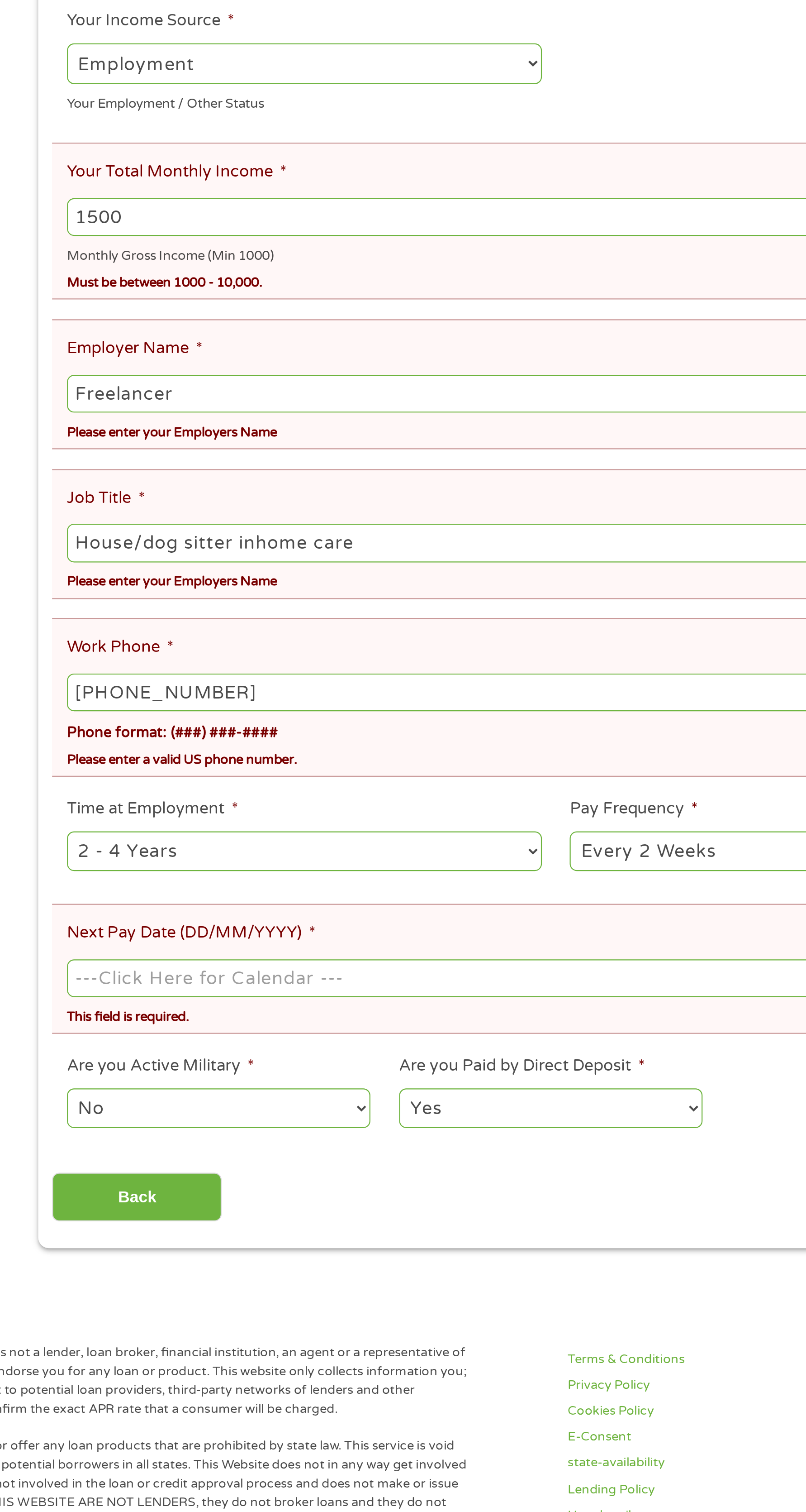
select select "weekly"
click at [409, 564] on select "--- Choose one --- Every 2 Weeks Every Week Monthly Semi-Monthly" at bounding box center [517, 572] width 216 height 19
click at [291, 635] on input "Next Pay Date (DD/MM/YYYY) *" at bounding box center [403, 629] width 446 height 17
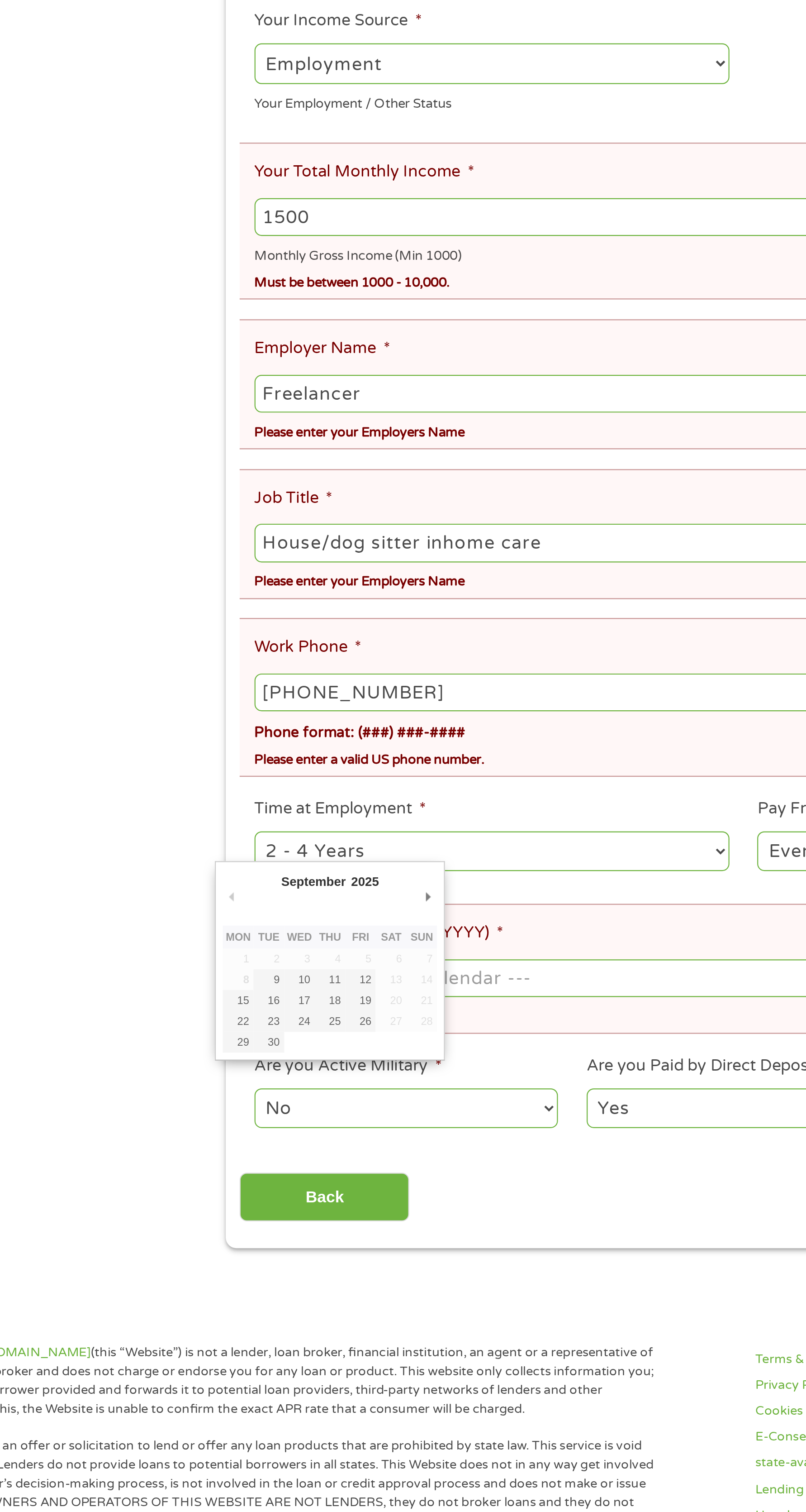
click at [315, 665] on ul "Your Employment Your Income Source * --- Choose one --- Employment [DEMOGRAPHIC…" at bounding box center [402, 430] width 459 height 553
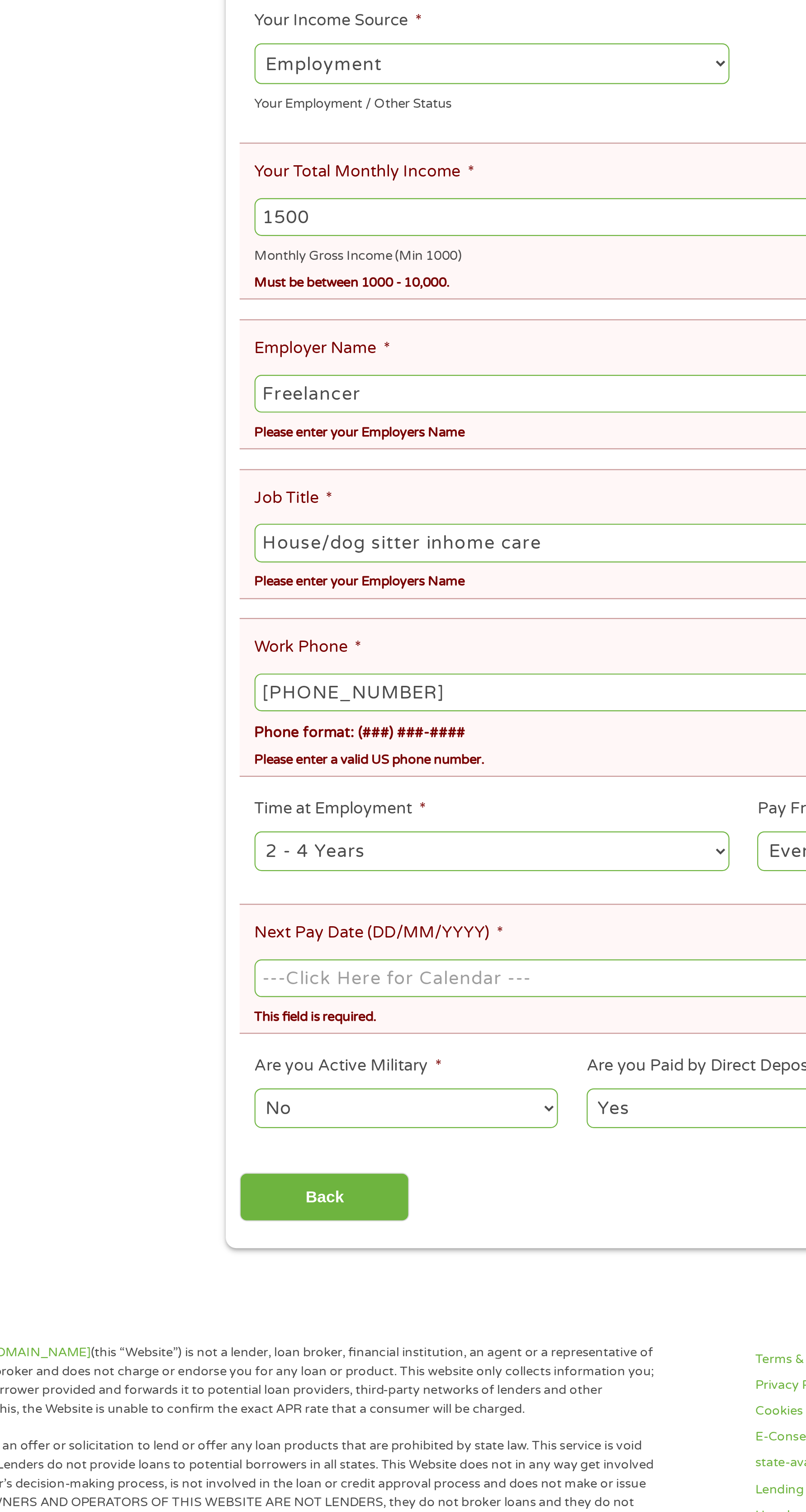
click at [304, 630] on input "Next Pay Date (DD/MM/YYYY) *" at bounding box center [403, 629] width 446 height 17
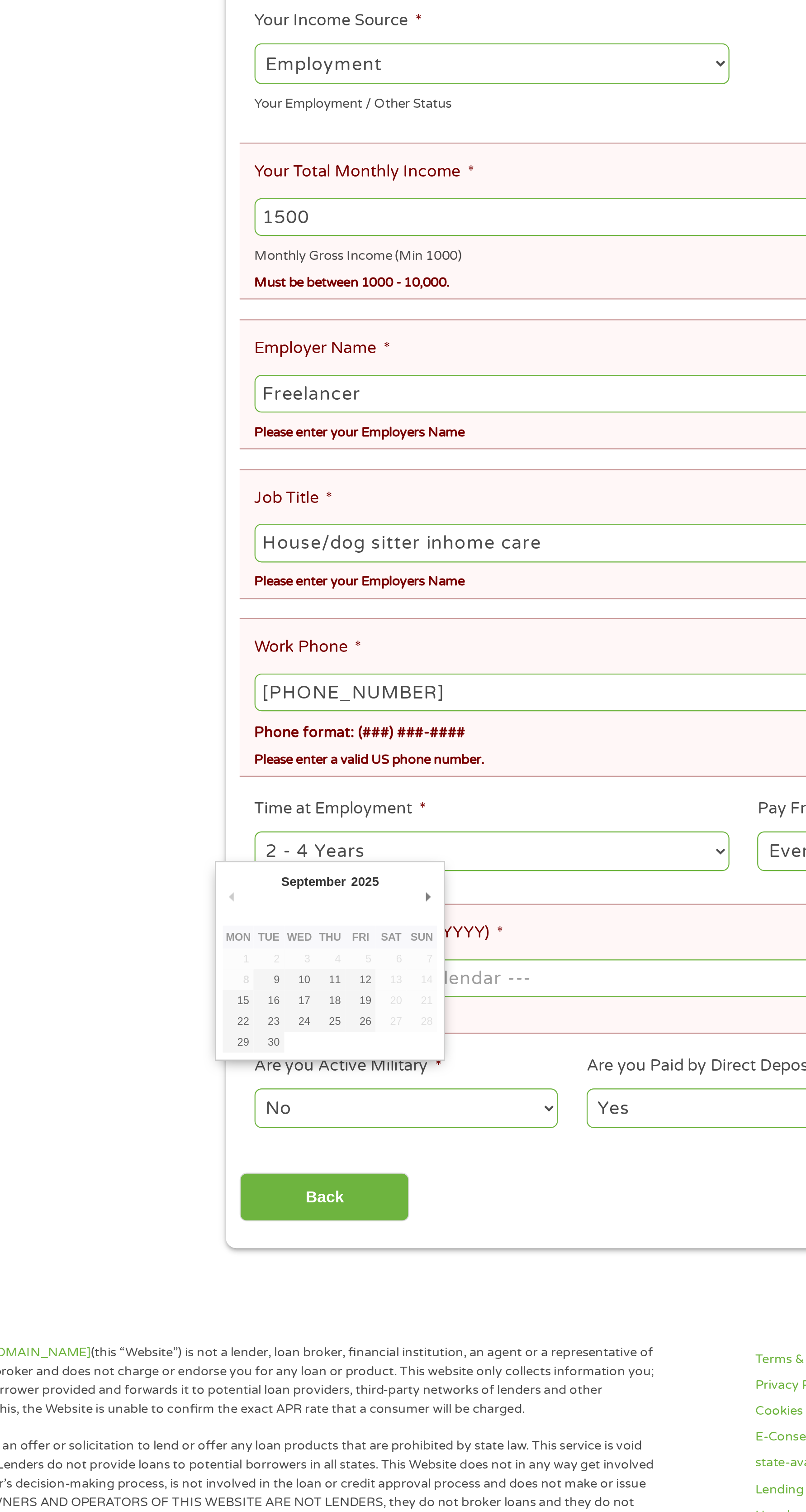
type input "[DATE]"
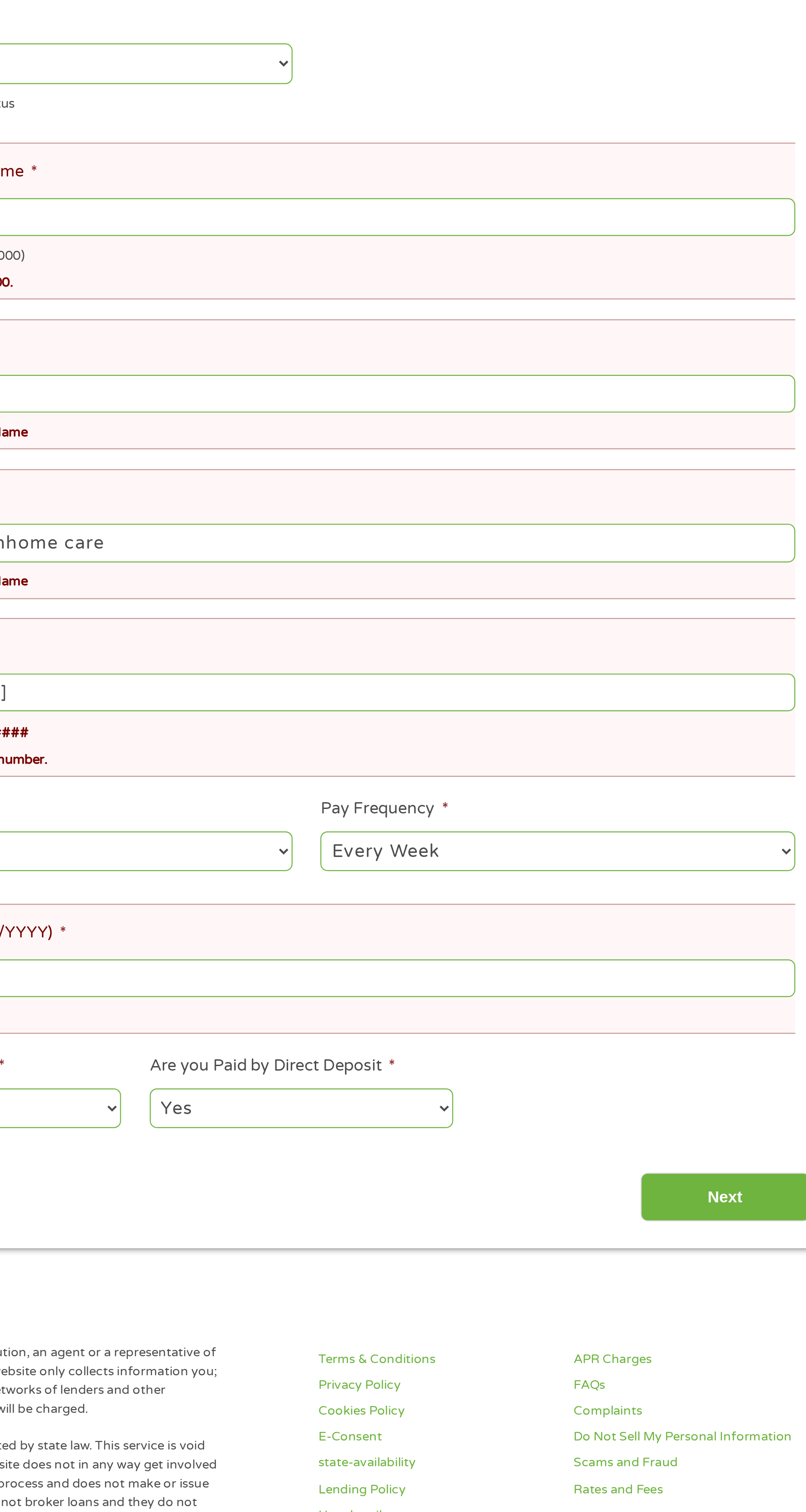
click at [581, 735] on input "Next" at bounding box center [594, 730] width 77 height 22
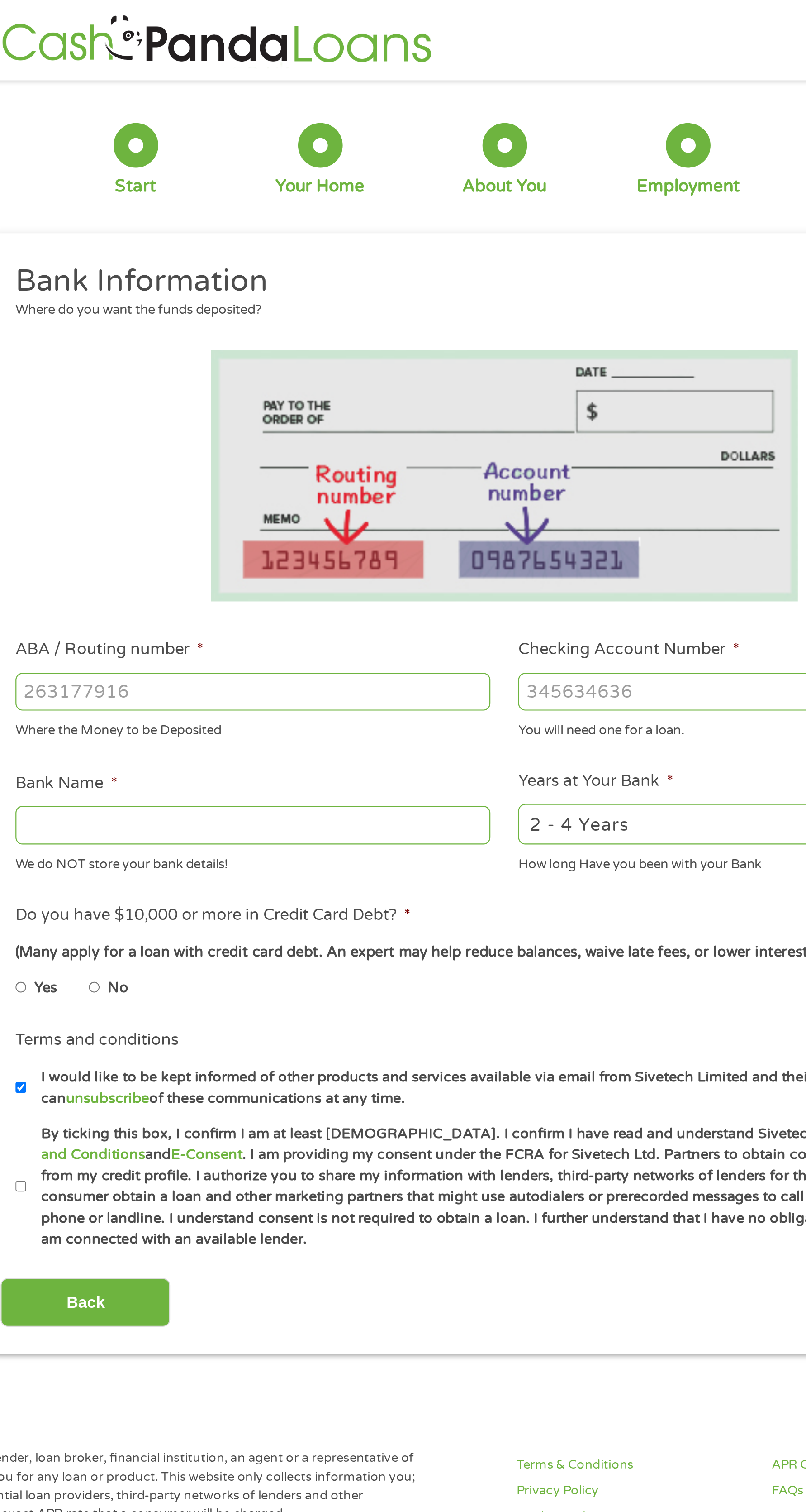
click at [349, 316] on input "ABA / Routing number *" at bounding box center [288, 315] width 216 height 17
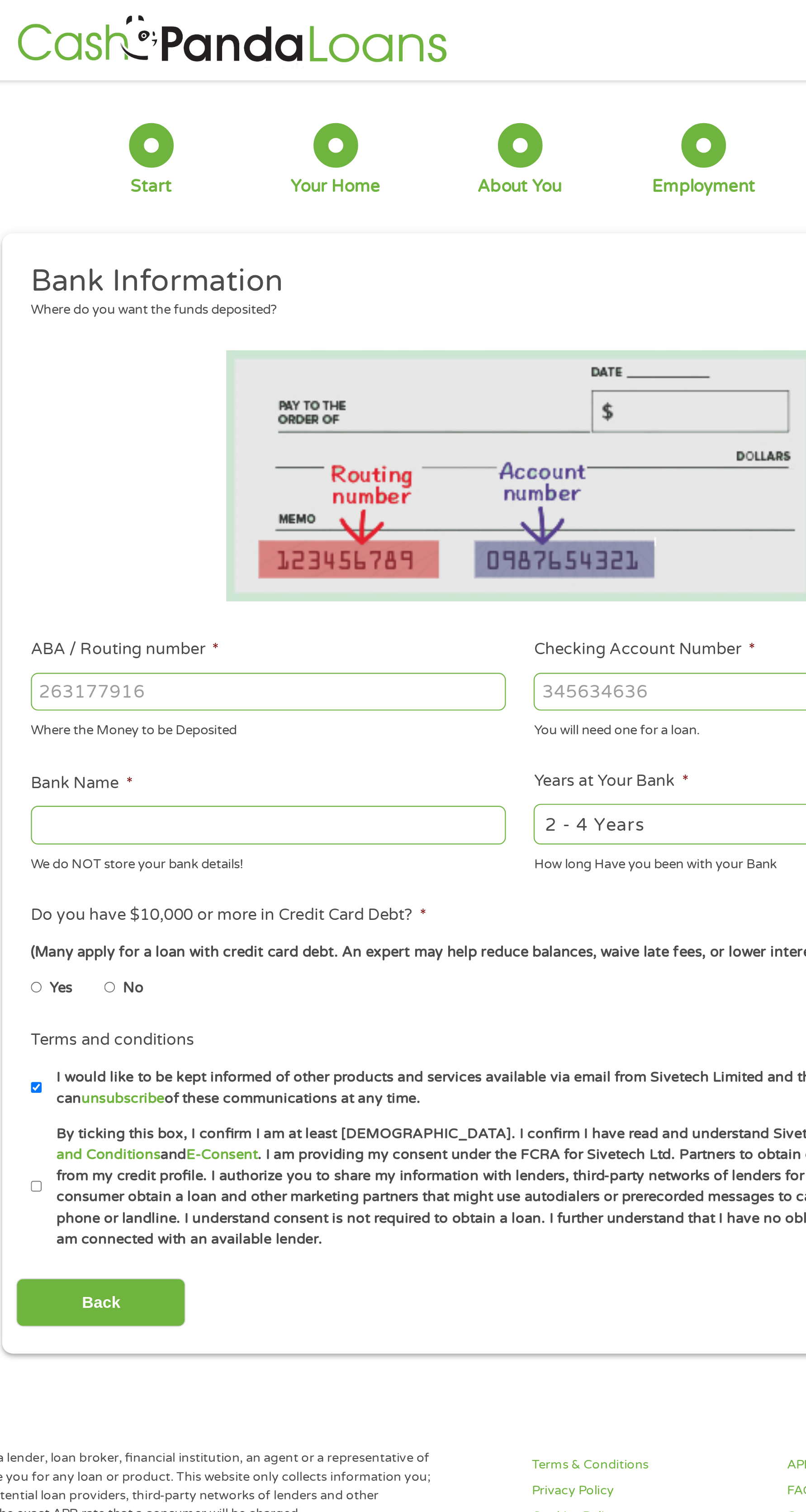
click at [304, 313] on input "ABA / Routing number *" at bounding box center [288, 315] width 216 height 17
type input "103100195"
type input "CENTRAL NATIONAL BANK TRUST"
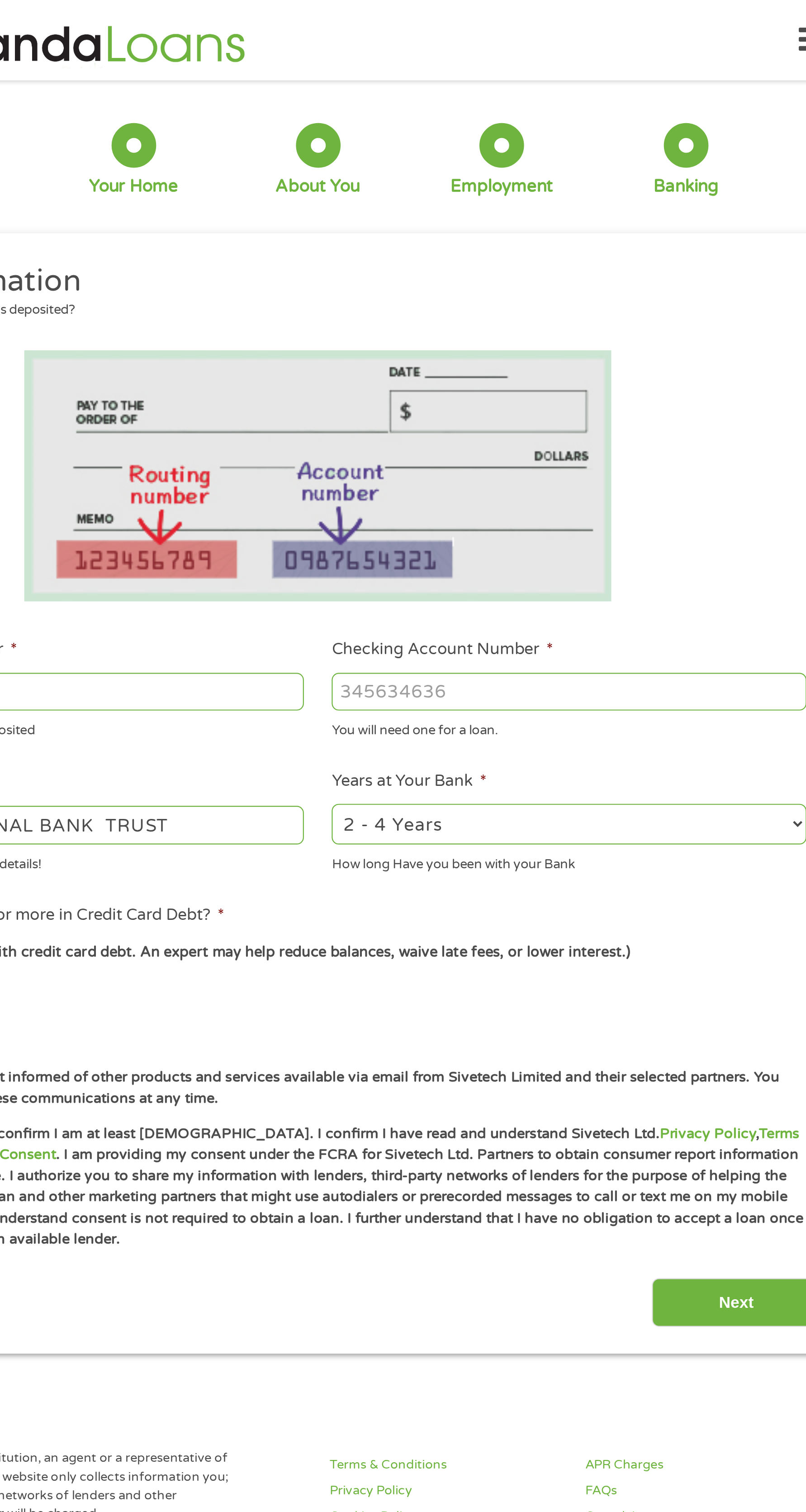
type input "103100195"
paste input "[CREDIT_CARD_NUMBER]"
click at [523, 313] on input "Checking Account Number *" at bounding box center [517, 315] width 216 height 17
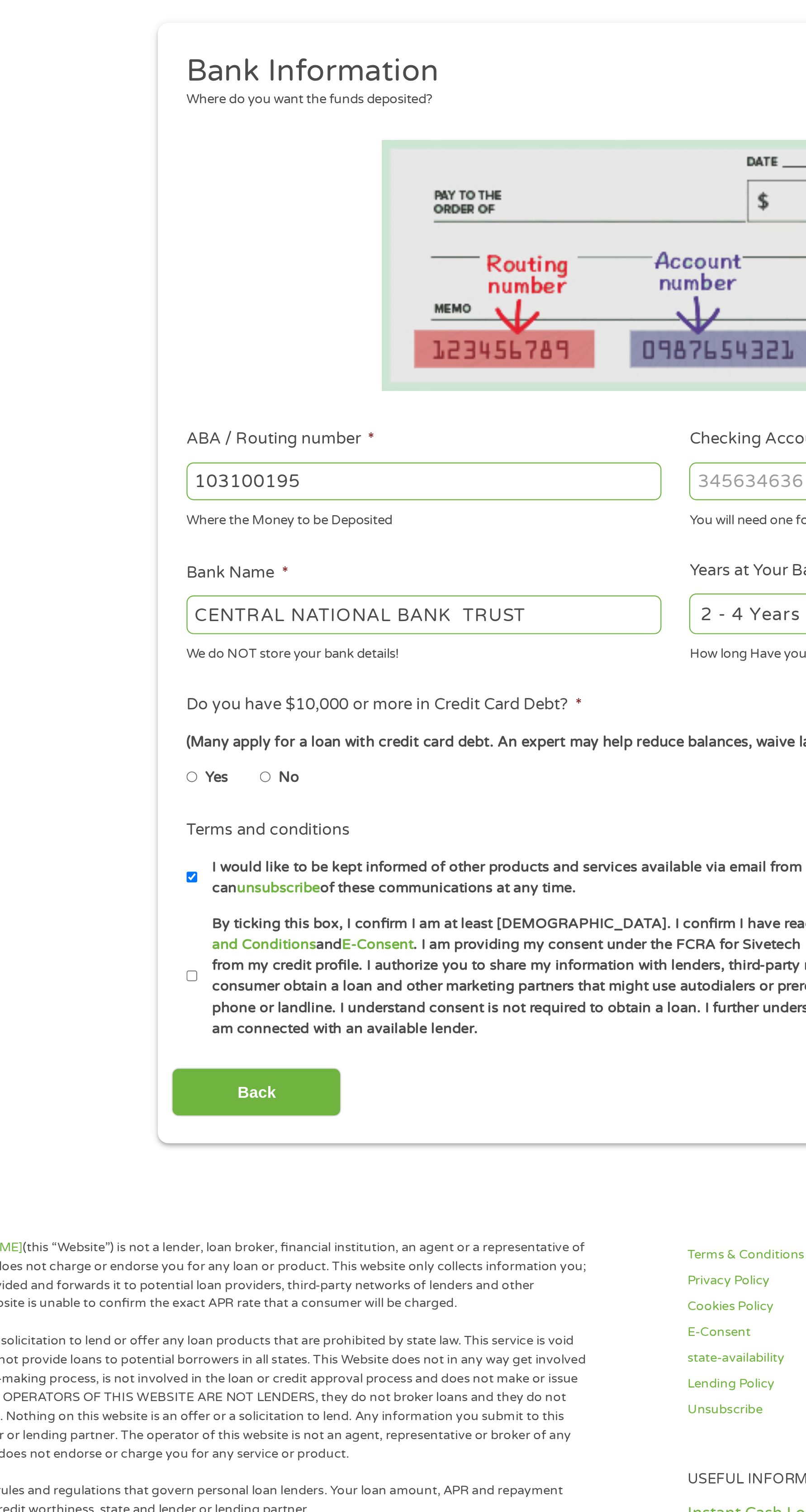
type input "[CREDIT_CARD_NUMBER]"
click at [445, 374] on select "2 - 4 Years 6 - 12 Months 1 - 2 Years Over 4 Years" at bounding box center [517, 376] width 216 height 19
select select "60months"
click at [409, 367] on select "2 - 4 Years 6 - 12 Months 1 - 2 Years Over 4 Years" at bounding box center [517, 376] width 216 height 19
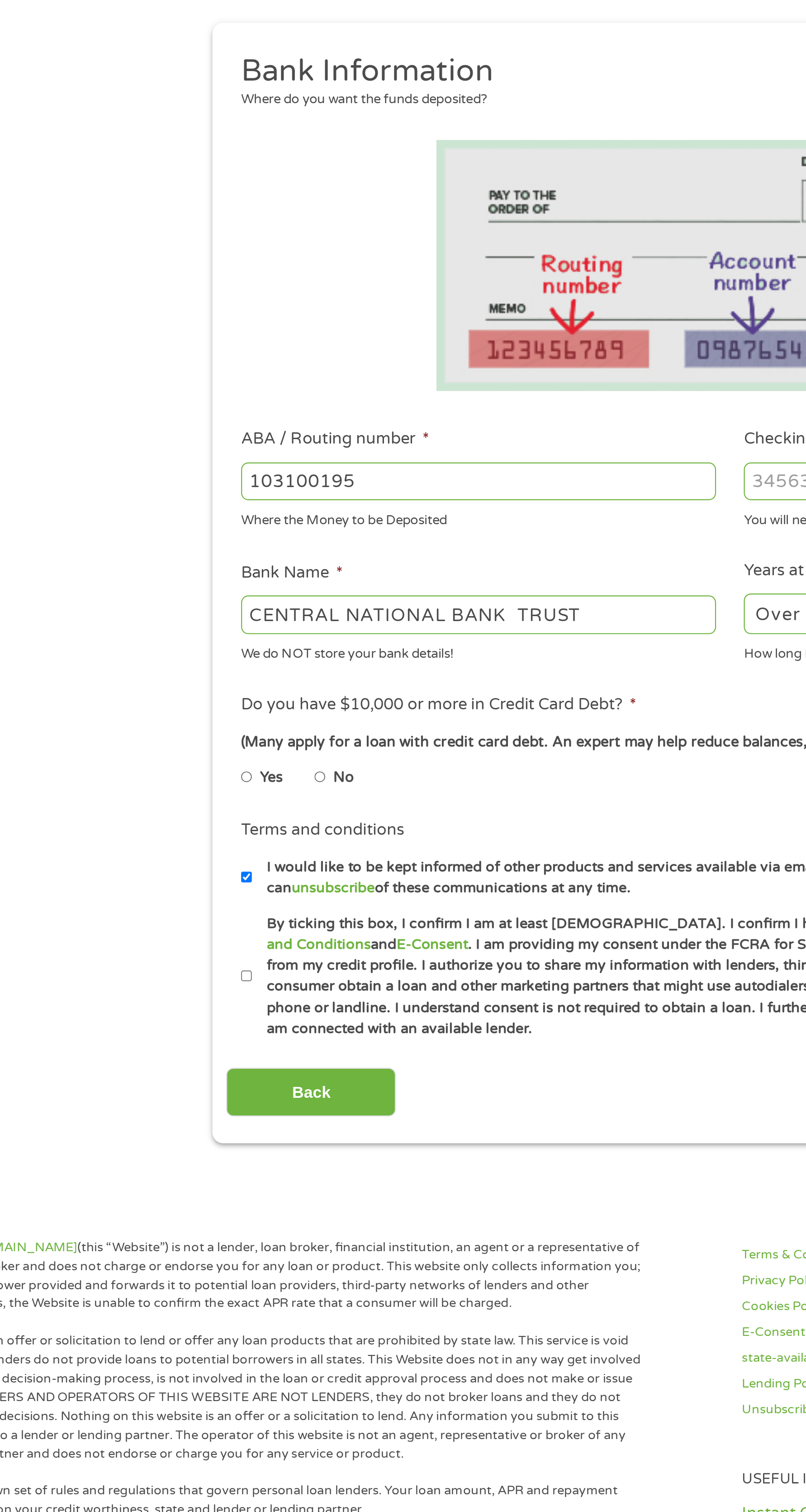
click at [229, 448] on label "No" at bounding box center [227, 451] width 9 height 10
click at [219, 448] on input "No" at bounding box center [216, 450] width 5 height 15
radio input "true"
click at [185, 535] on input "By ticking this box, I confirm I am at least [DEMOGRAPHIC_DATA]. I confirm I ha…" at bounding box center [182, 541] width 5 height 15
checkbox input "true"
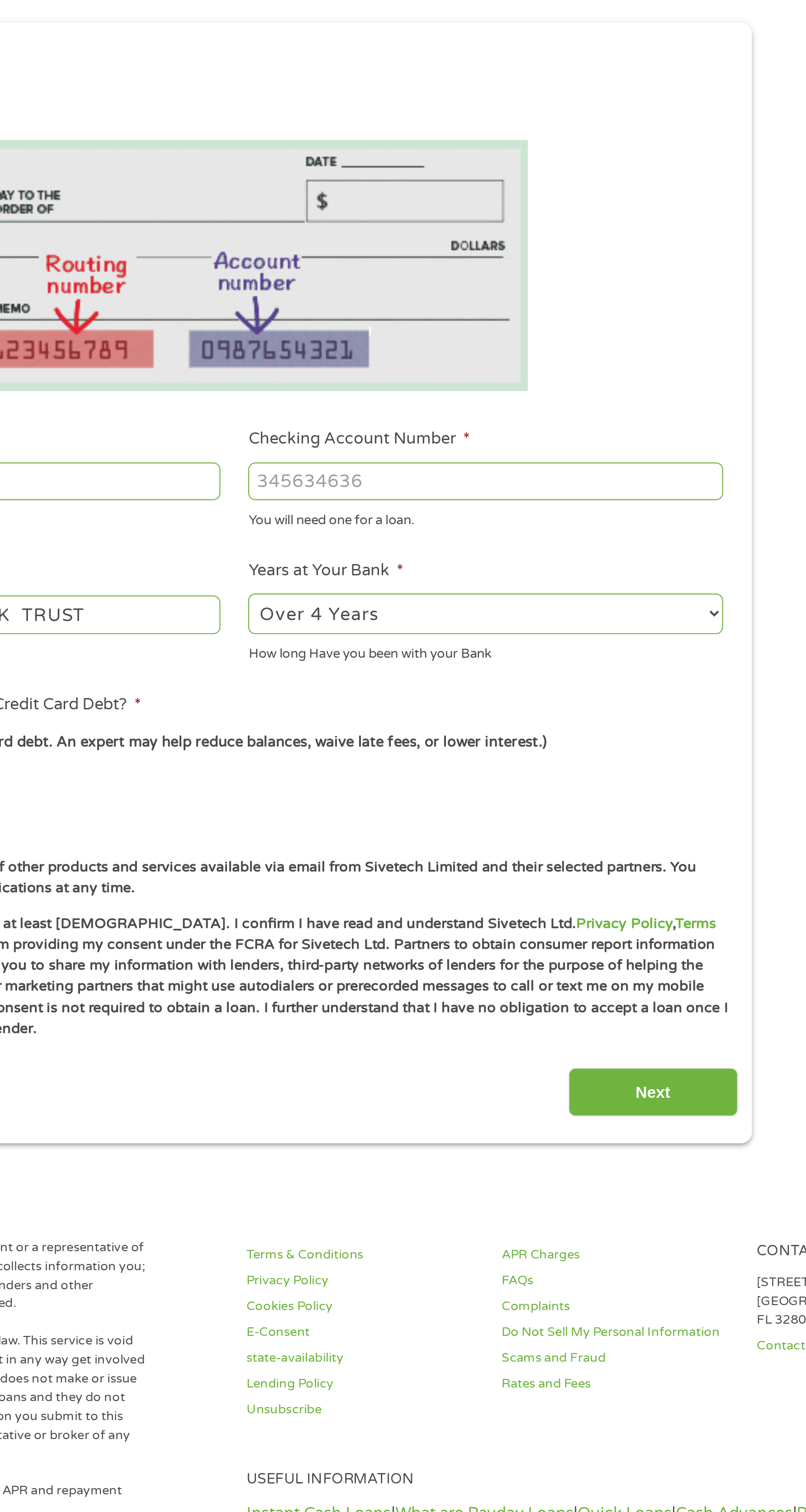
click at [592, 586] on input "Next" at bounding box center [594, 594] width 77 height 22
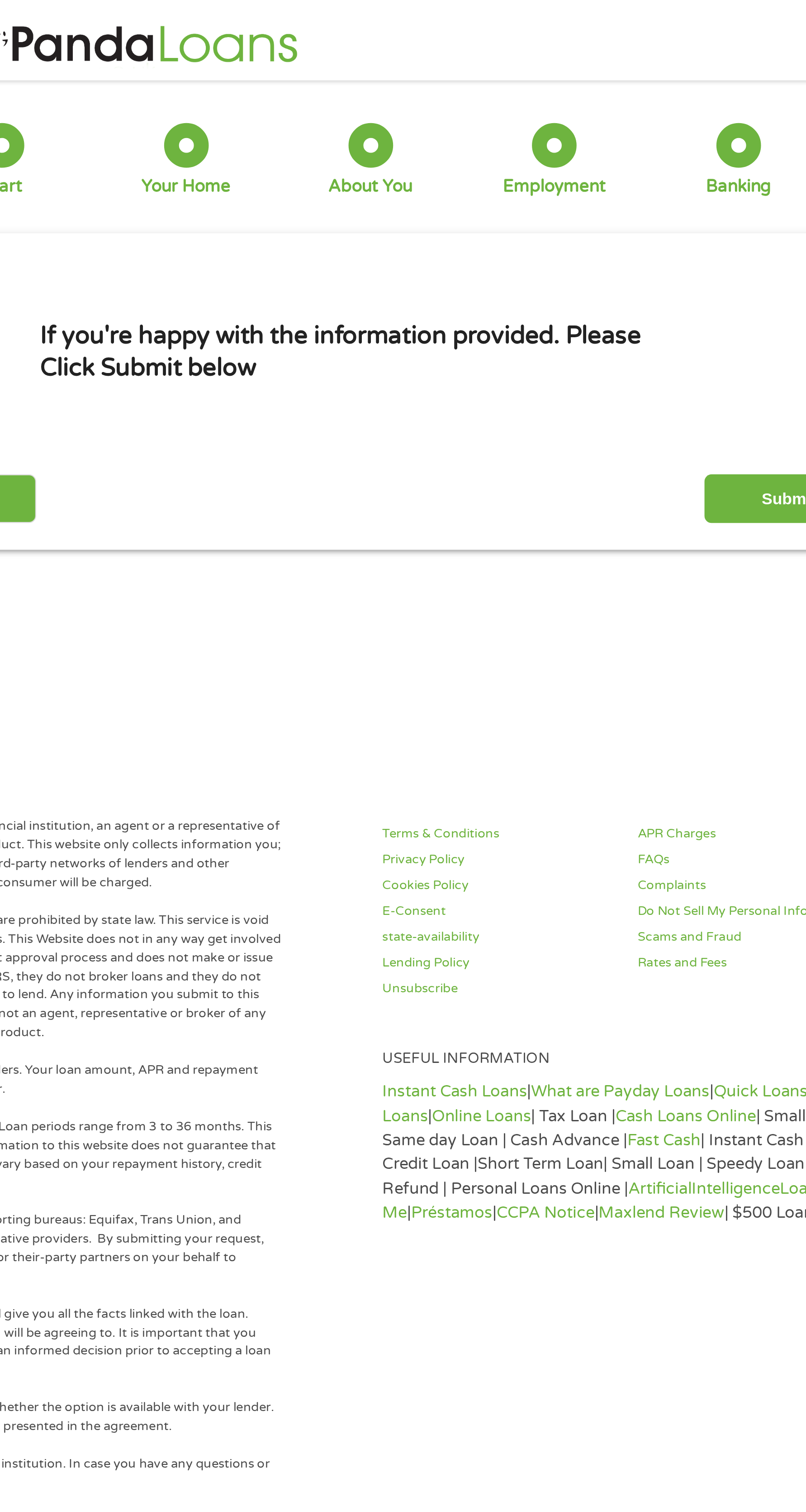
click at [574, 219] on input "Submit" at bounding box center [594, 228] width 77 height 22
